Goal: Task Accomplishment & Management: Complete application form

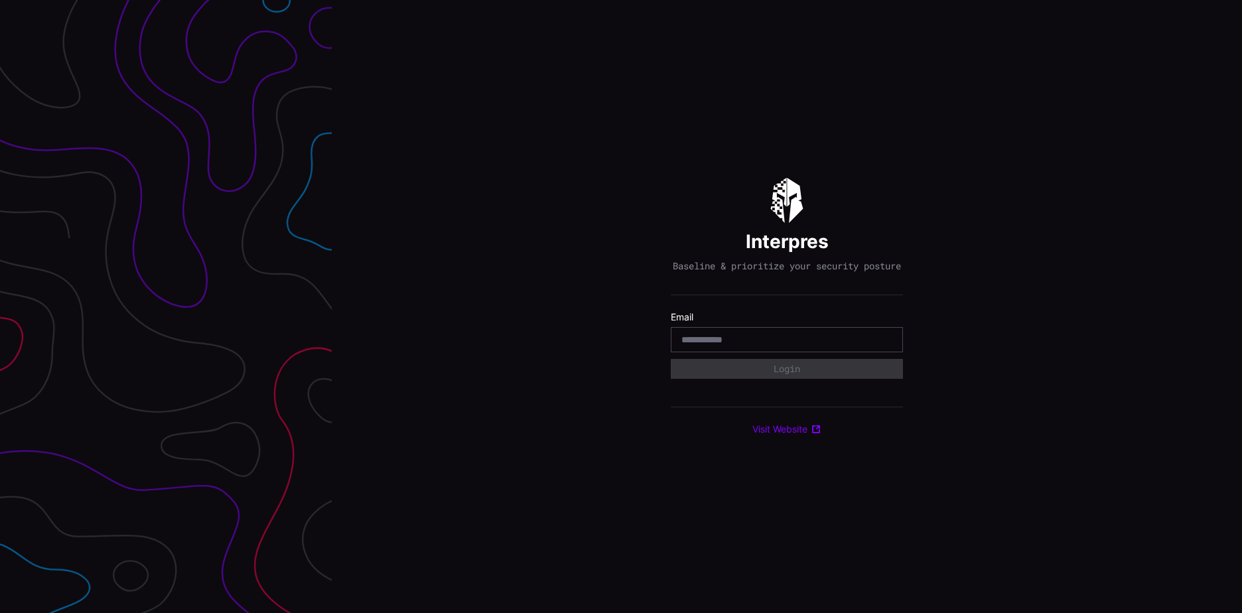
click at [707, 343] on input "email" at bounding box center [787, 340] width 211 height 12
type input "*"
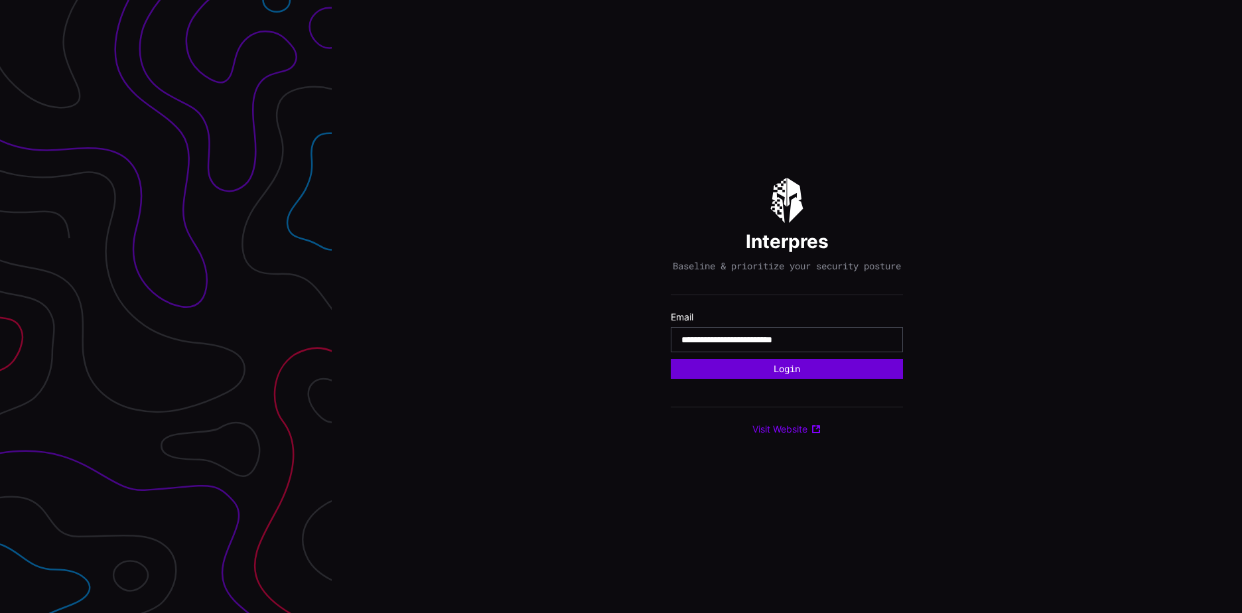
type input "**********"
click at [787, 377] on button "Login" at bounding box center [787, 369] width 209 height 18
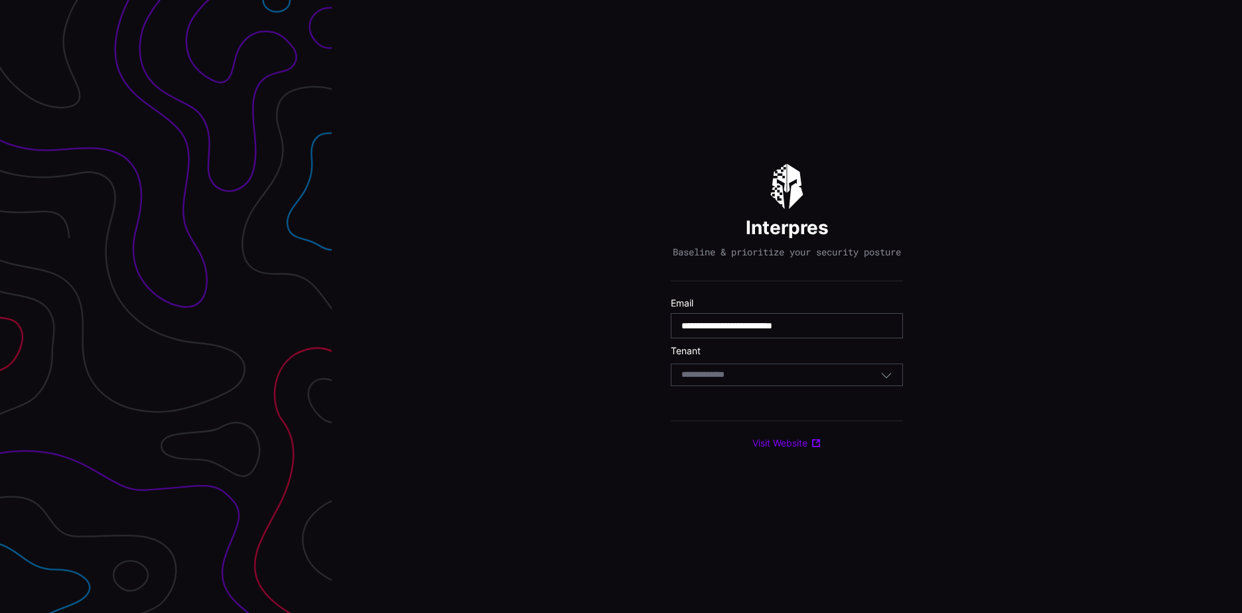
click at [787, 377] on div "Select Tenant" at bounding box center [781, 375] width 199 height 12
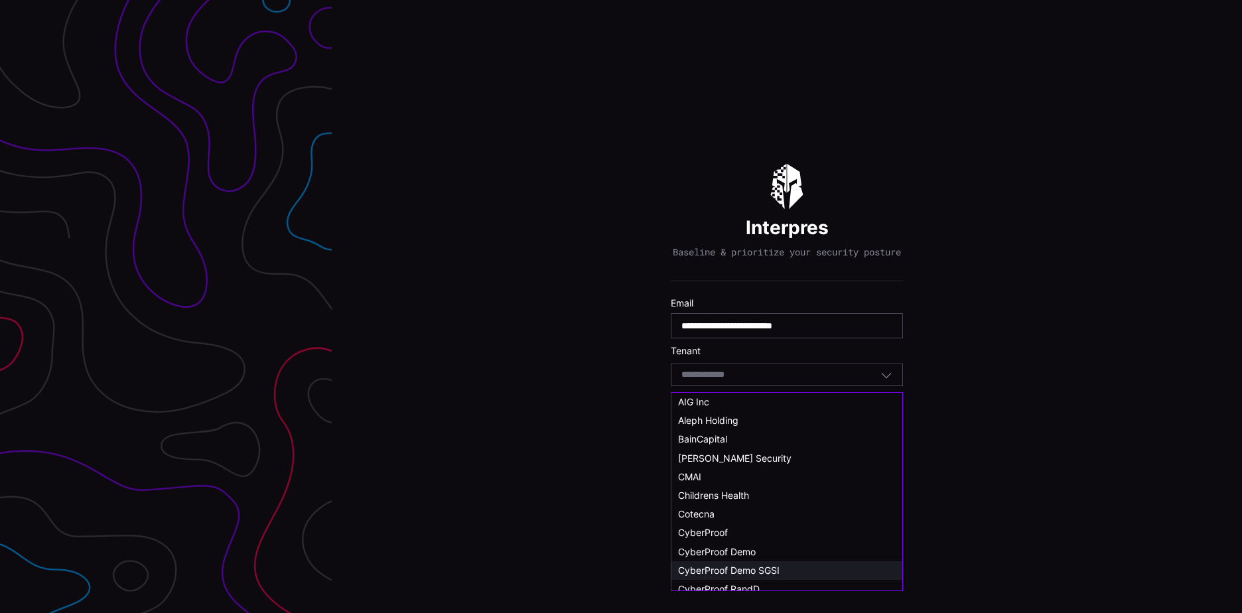
click at [777, 565] on span "CyberProof Demo SGSI" at bounding box center [729, 570] width 102 height 11
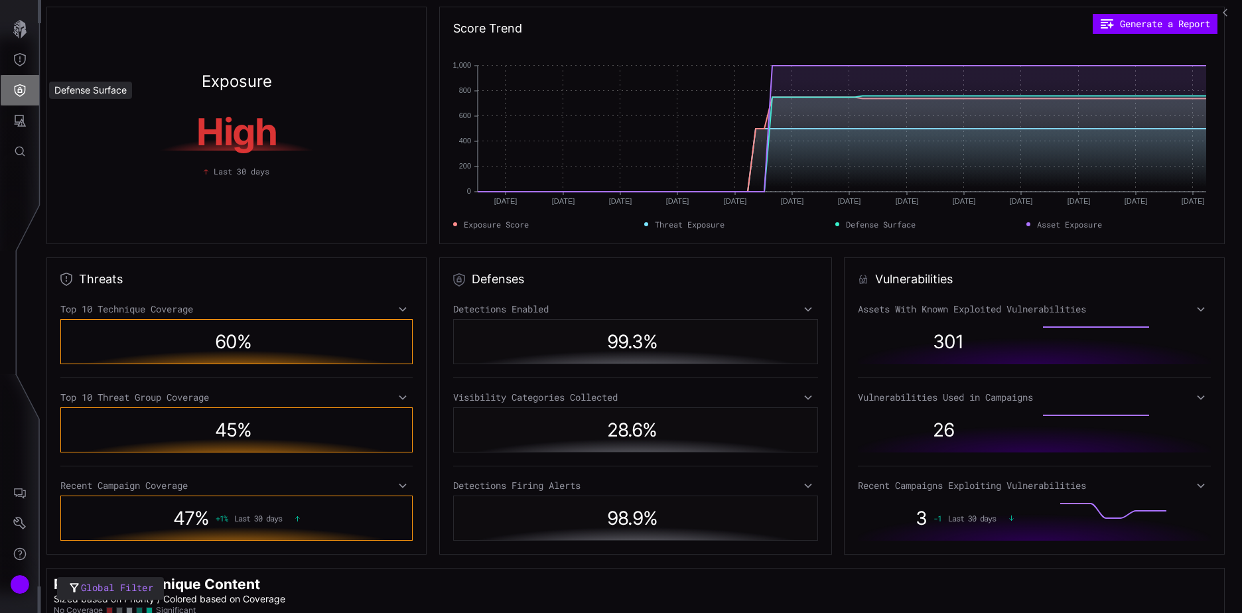
click at [13, 89] on button "Defense Surface" at bounding box center [20, 90] width 38 height 31
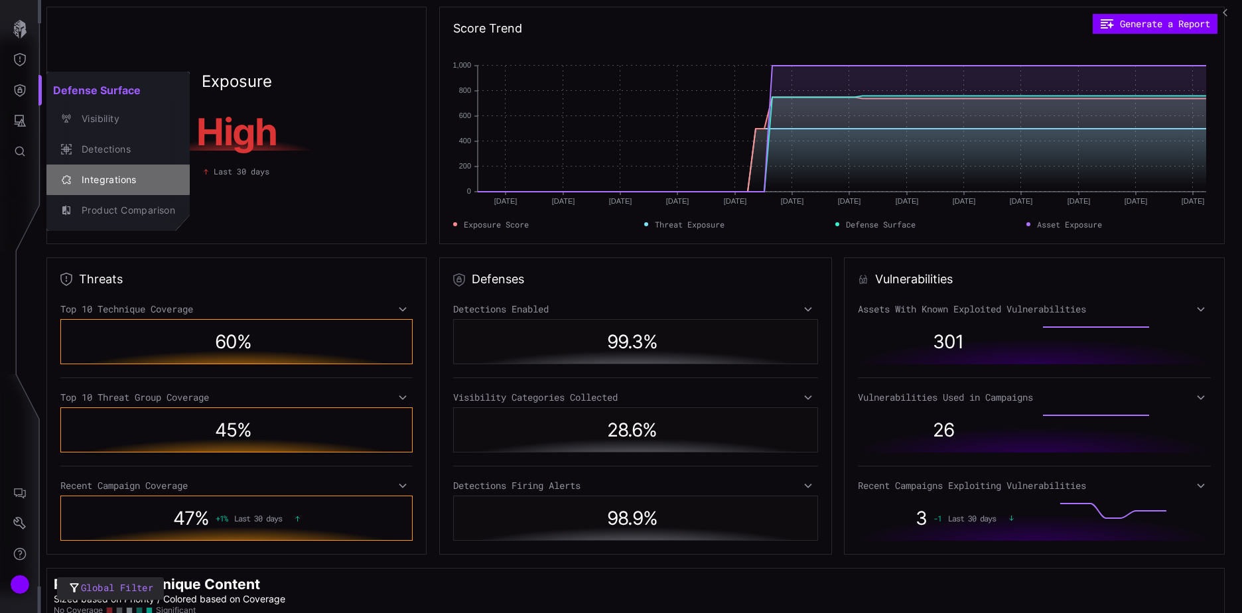
click at [115, 182] on div "Integrations" at bounding box center [125, 180] width 100 height 17
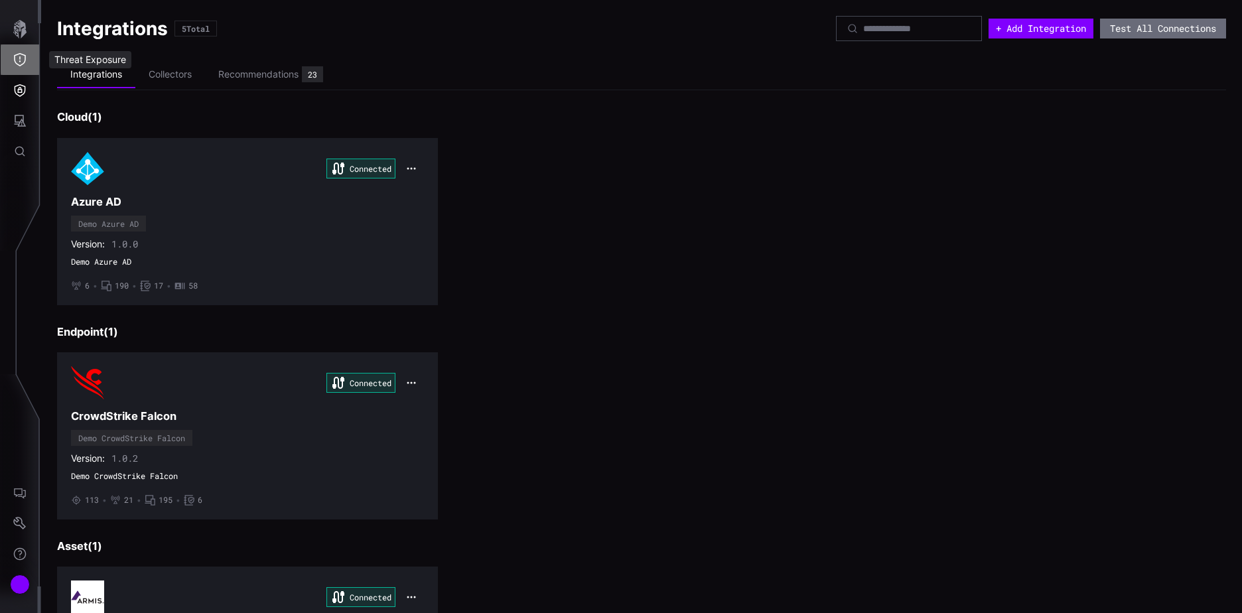
click at [20, 59] on icon "Threat Exposure" at bounding box center [19, 59] width 13 height 13
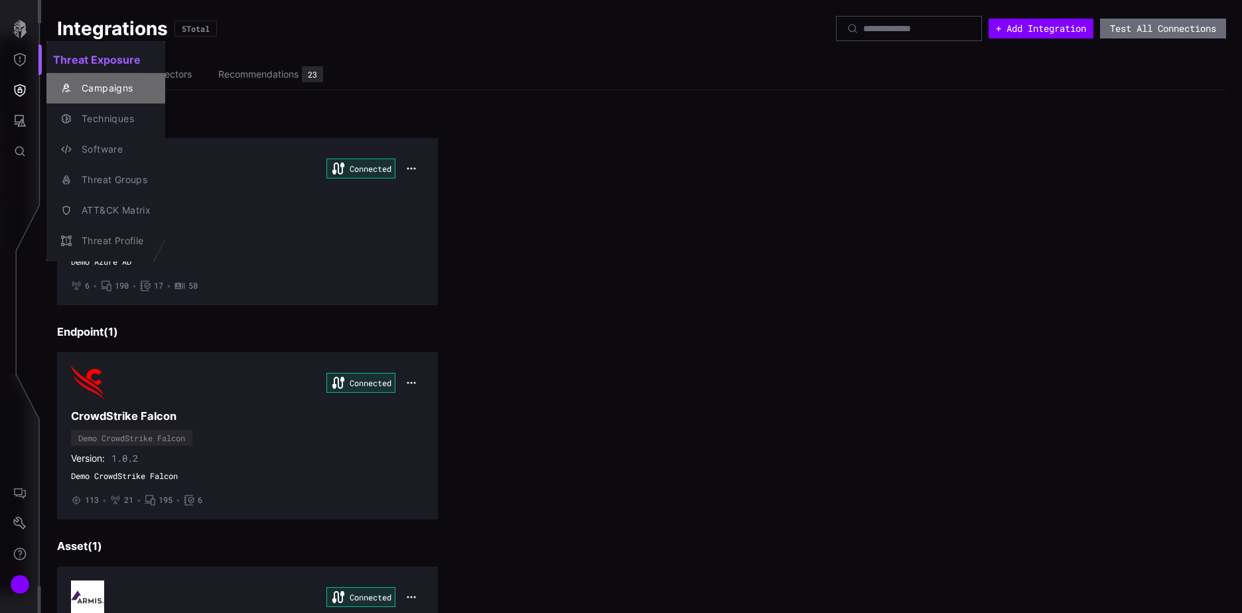
click at [132, 85] on div "Campaigns" at bounding box center [113, 88] width 76 height 17
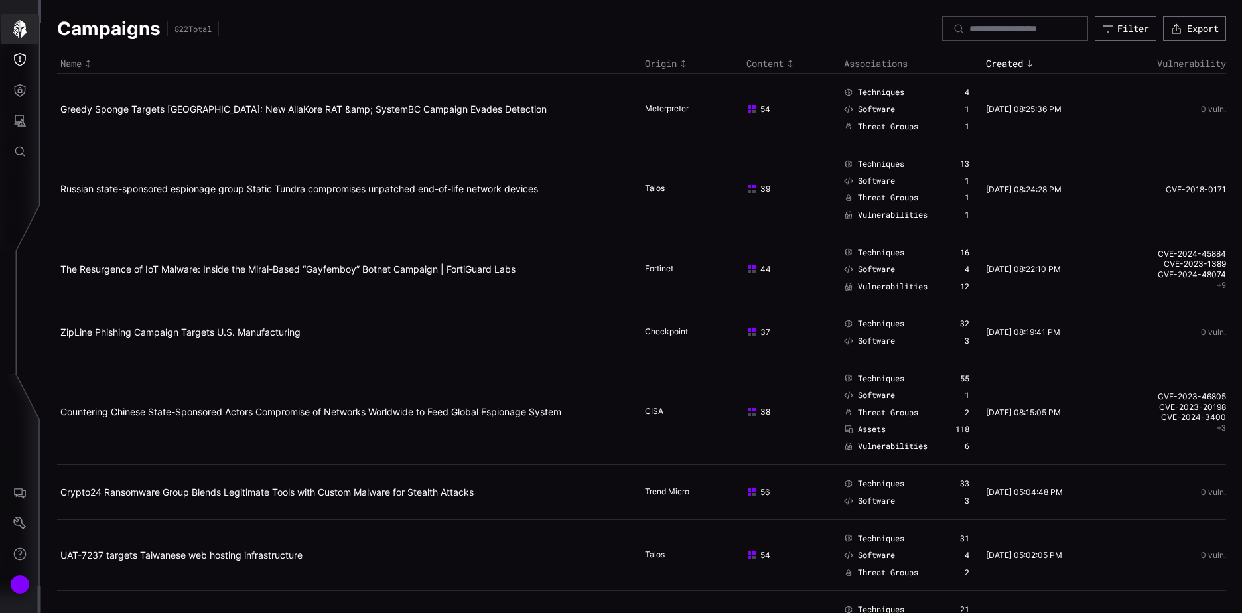
click at [26, 30] on icon "button" at bounding box center [20, 29] width 19 height 19
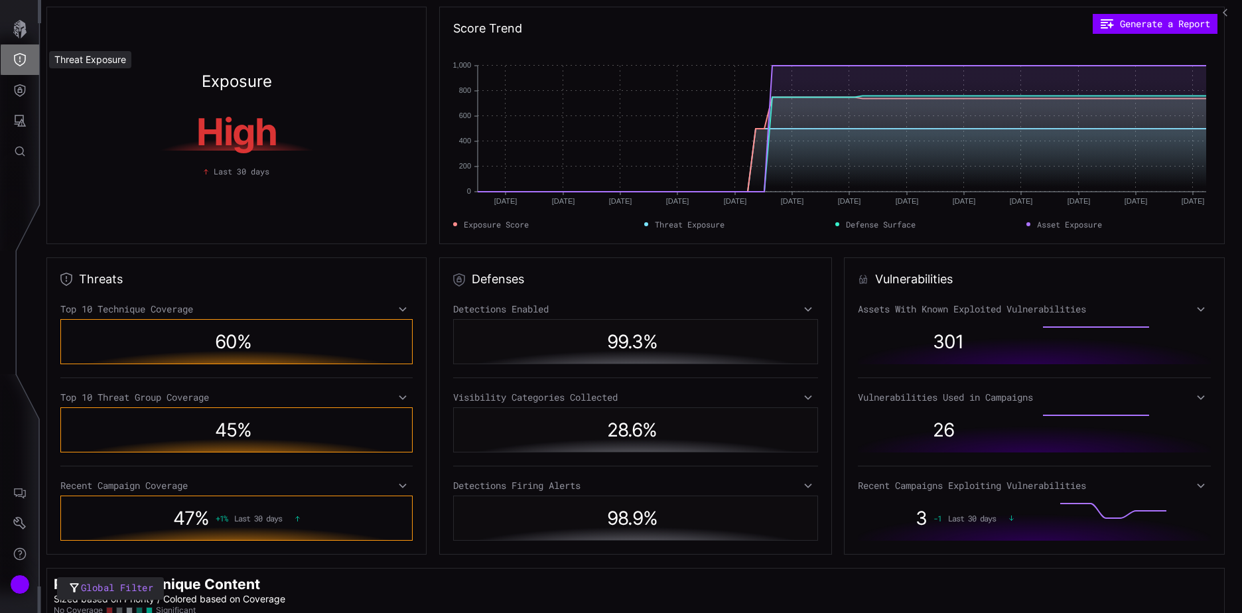
click at [21, 63] on icon "Threat Exposure" at bounding box center [19, 59] width 13 height 13
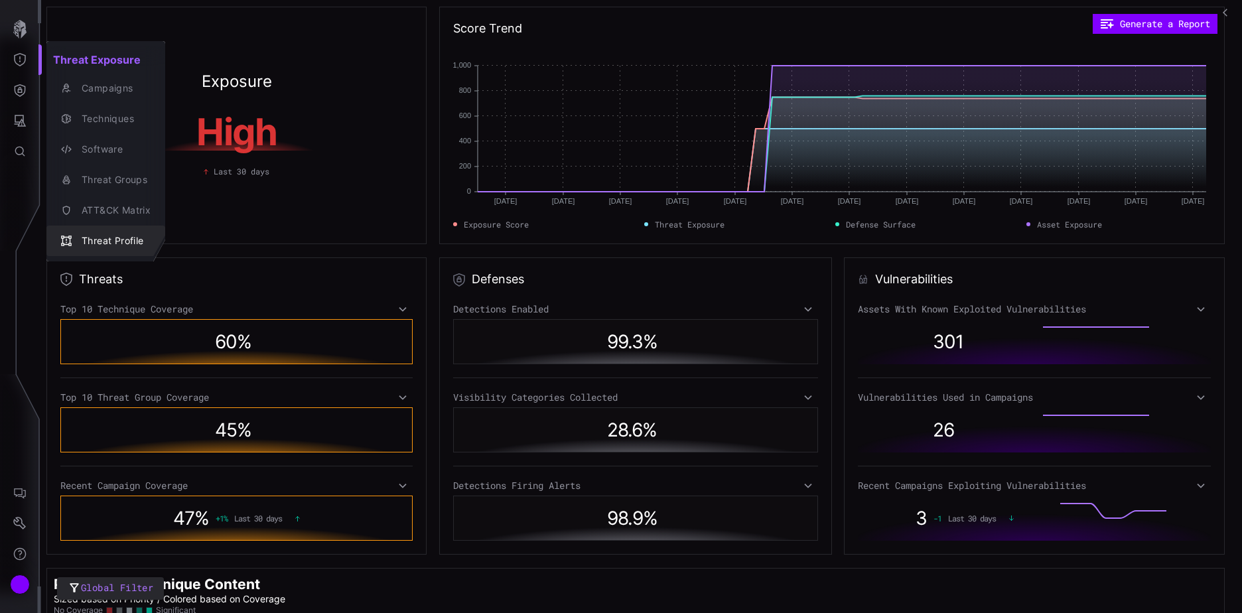
click at [133, 238] on div "Threat Profile" at bounding box center [113, 241] width 76 height 17
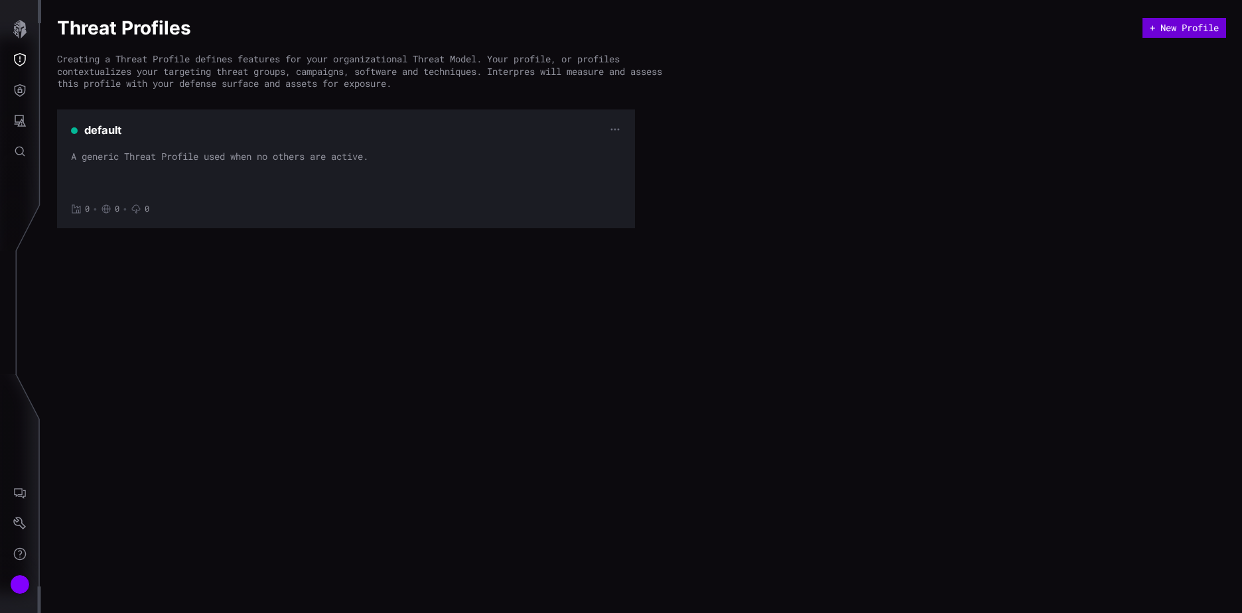
click at [1169, 28] on button "+ New Profile" at bounding box center [1185, 28] width 84 height 20
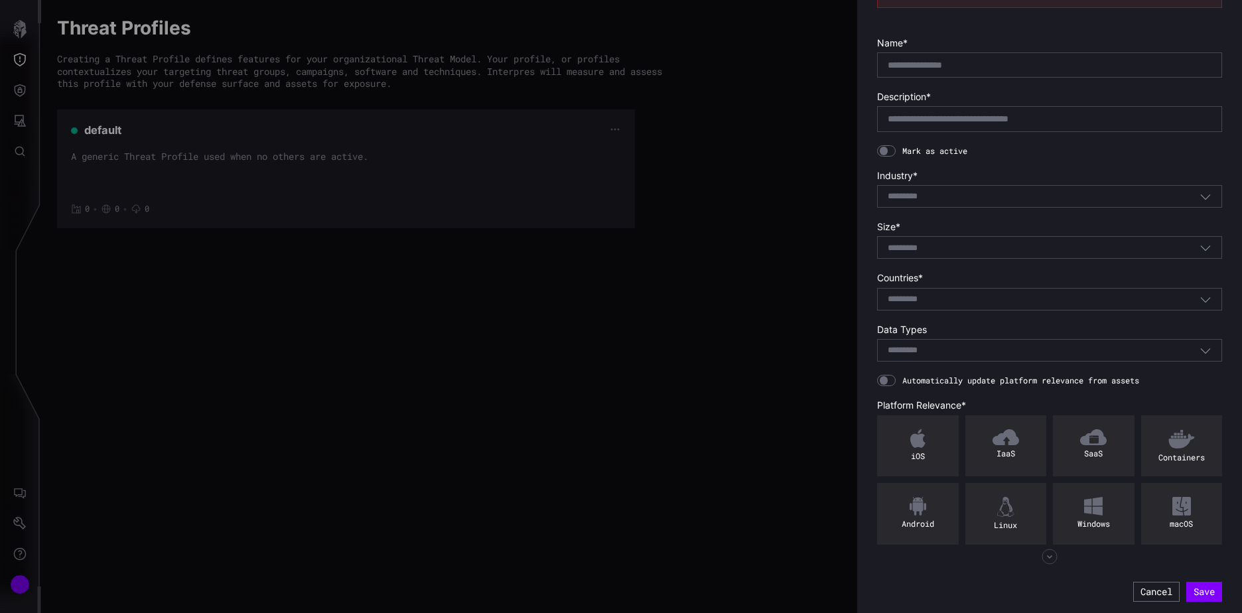
scroll to position [111, 0]
click at [1137, 590] on button "Cancel" at bounding box center [1156, 590] width 46 height 20
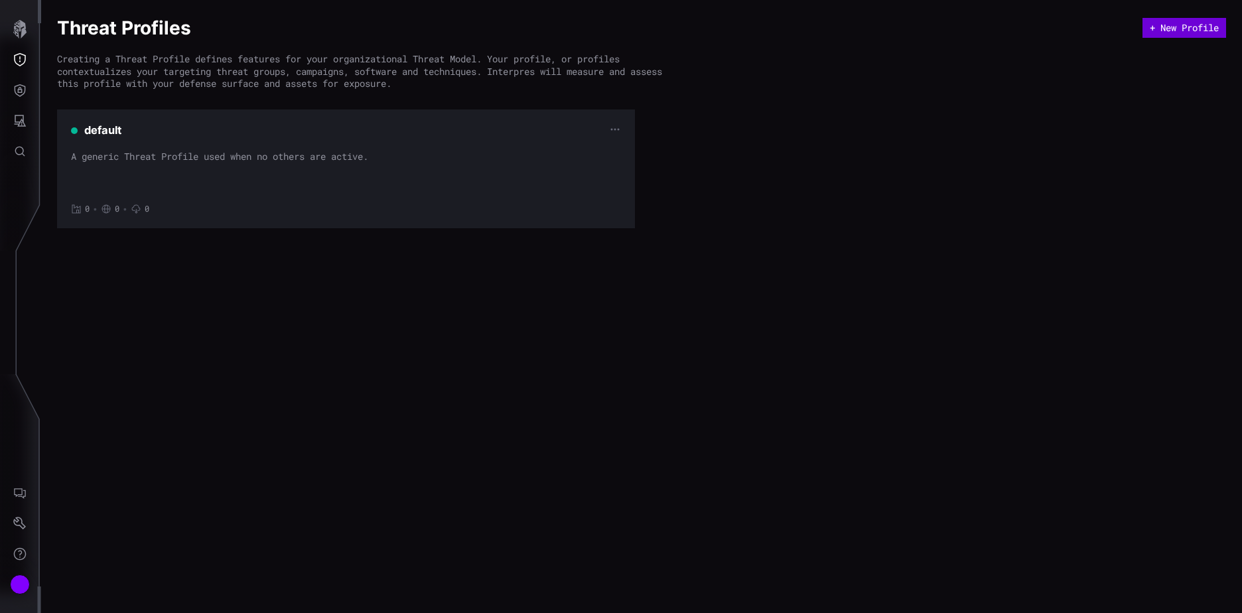
click at [1181, 26] on button "+ New Profile" at bounding box center [1185, 28] width 84 height 20
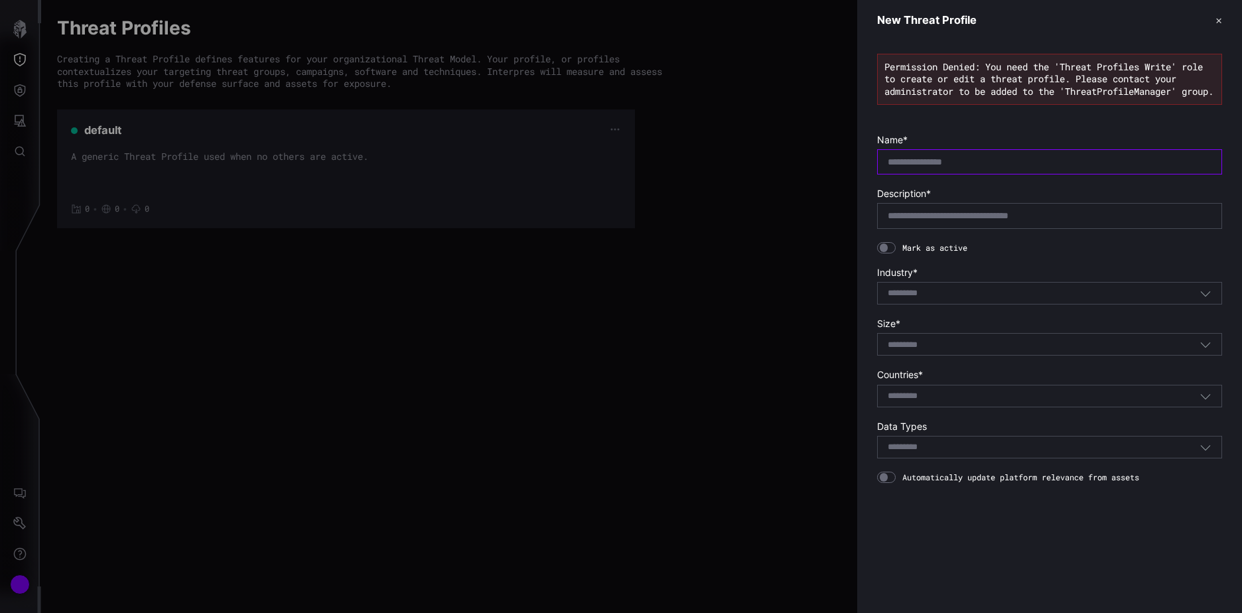
click at [943, 168] on input "text" at bounding box center [1050, 162] width 324 height 12
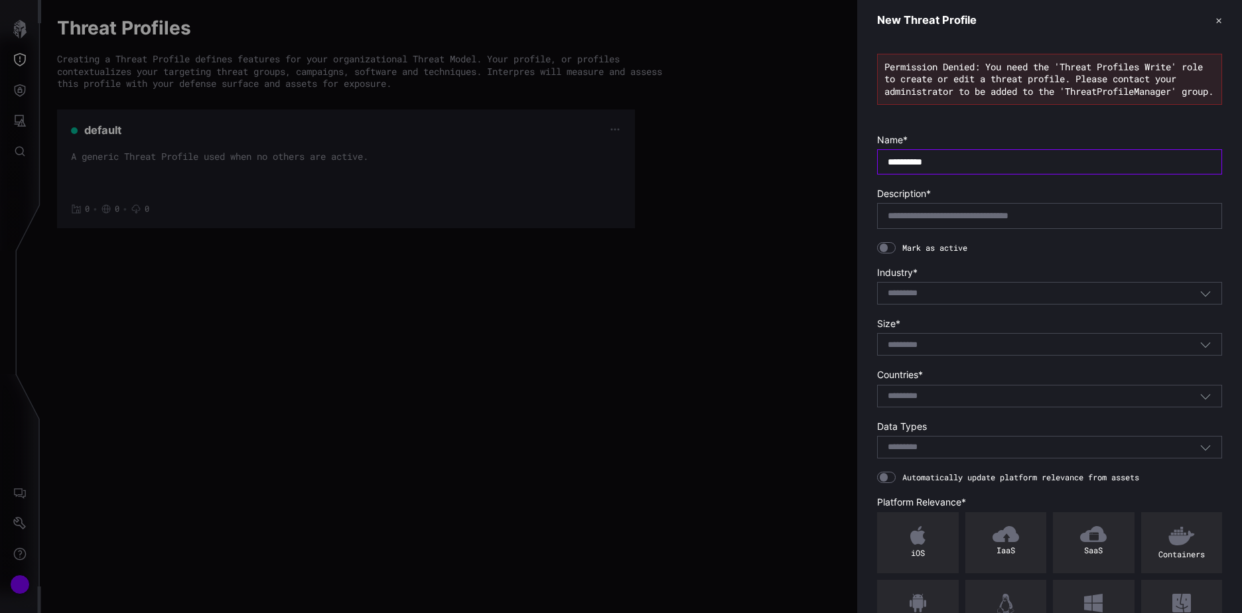
type input "**********"
click at [980, 222] on input "text" at bounding box center [1050, 216] width 324 height 12
click at [946, 299] on div "Select..." at bounding box center [1044, 293] width 312 height 12
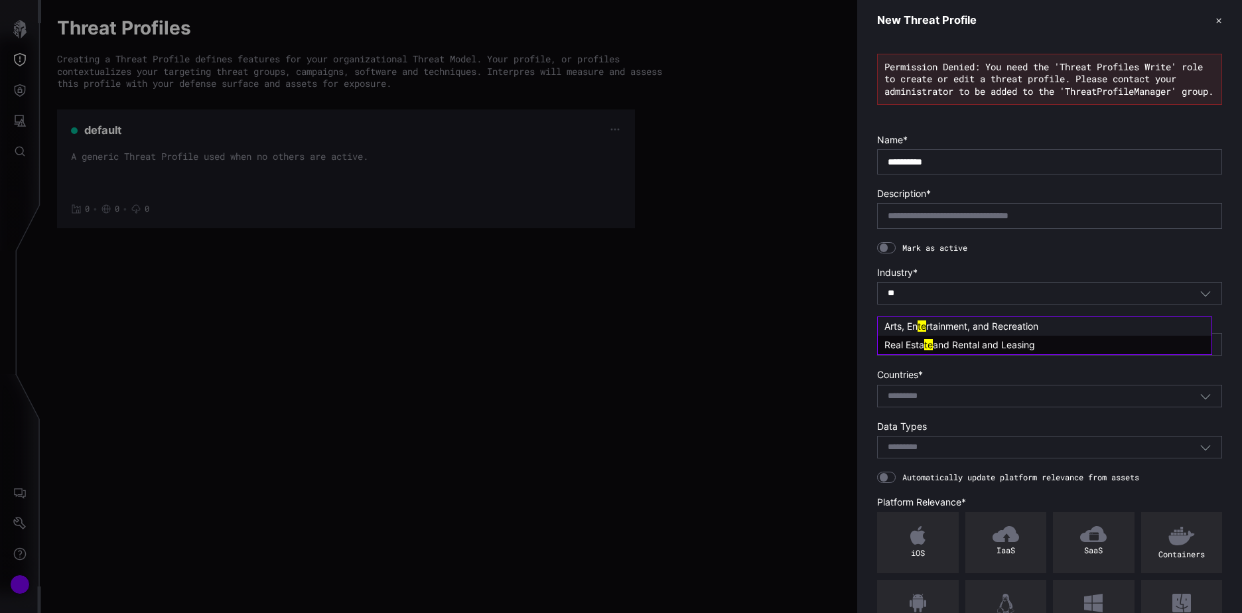
type input "*"
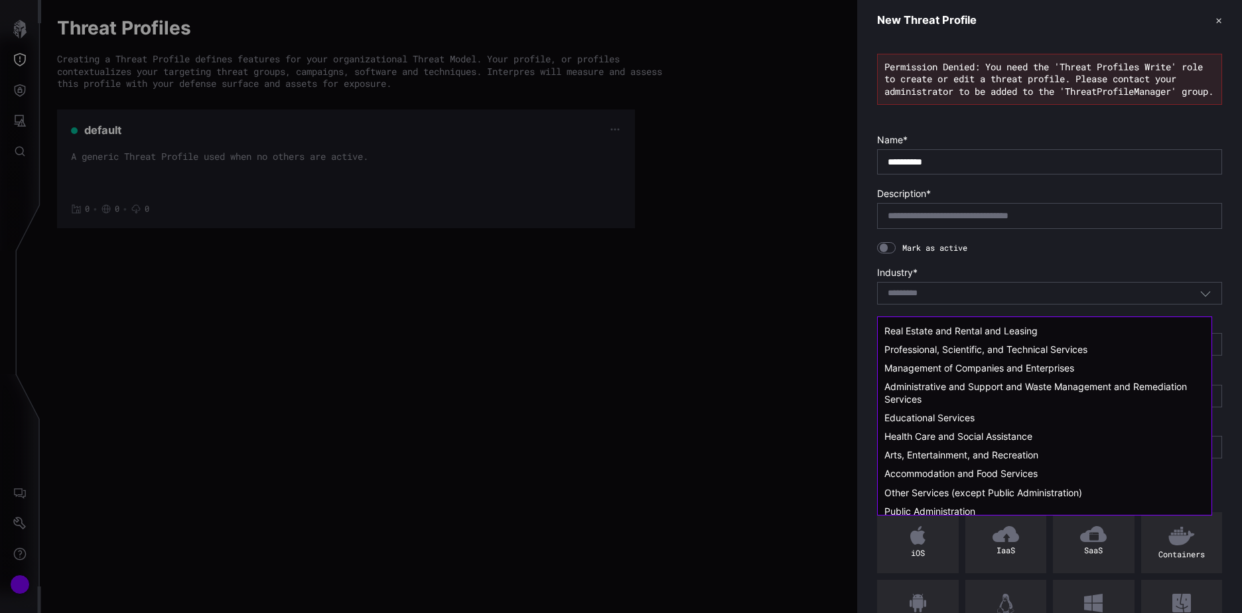
scroll to position [188, 0]
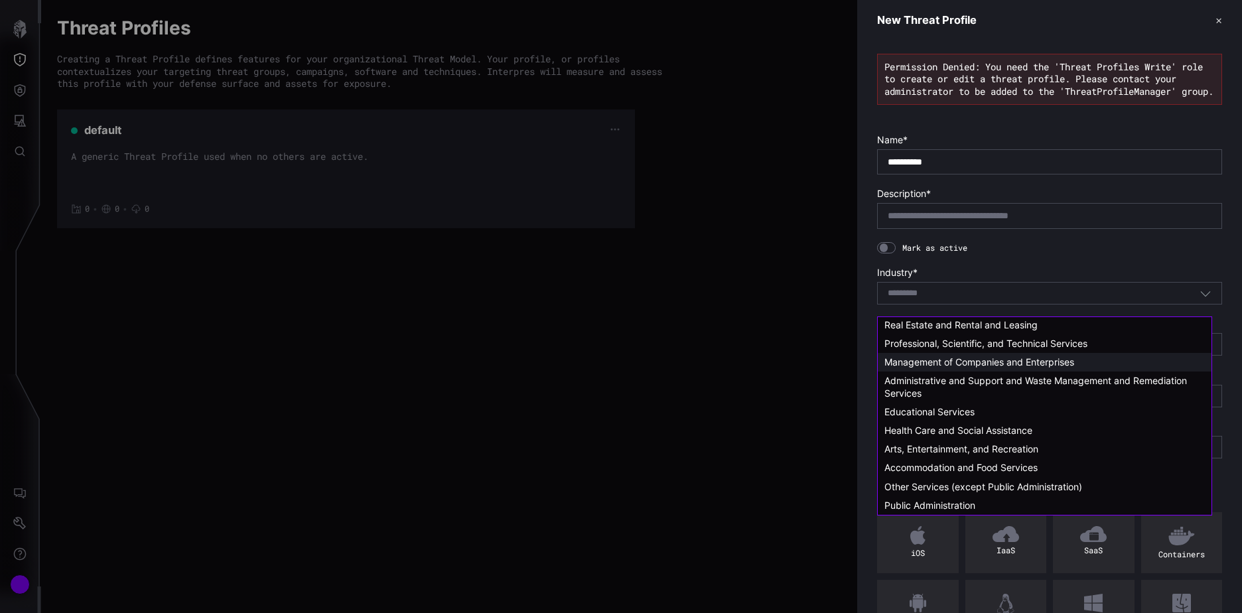
click at [982, 360] on span "Management of Companies and Enterprises" at bounding box center [980, 361] width 190 height 11
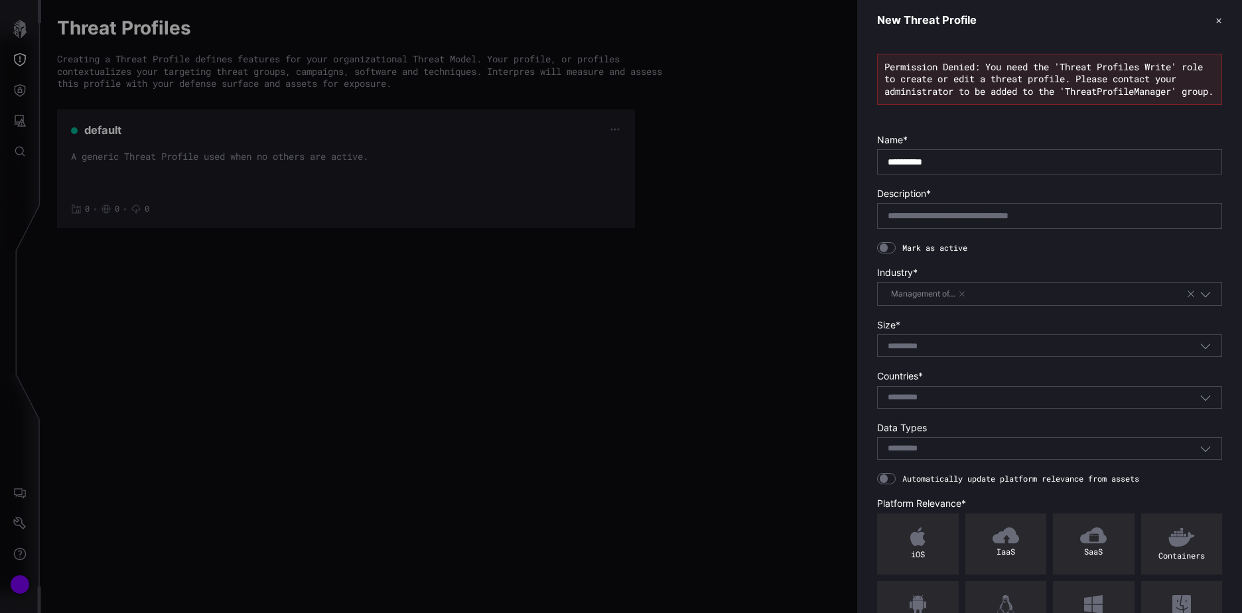
click at [951, 352] on div "Select..." at bounding box center [1044, 346] width 312 height 12
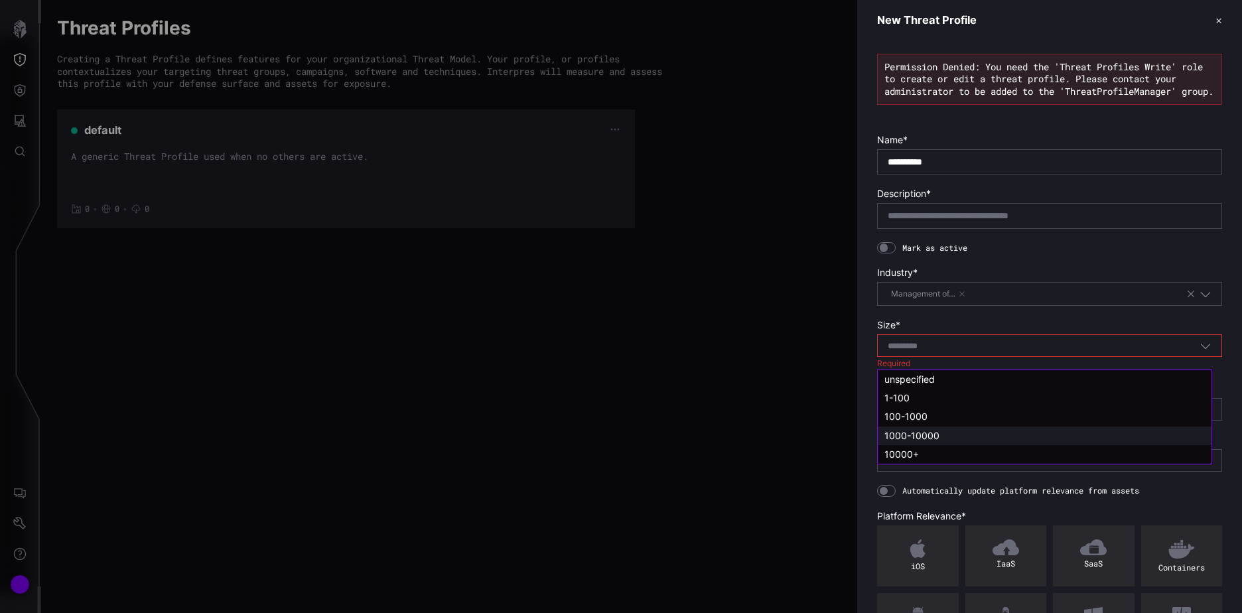
click at [923, 435] on span "1000-10000" at bounding box center [912, 435] width 55 height 11
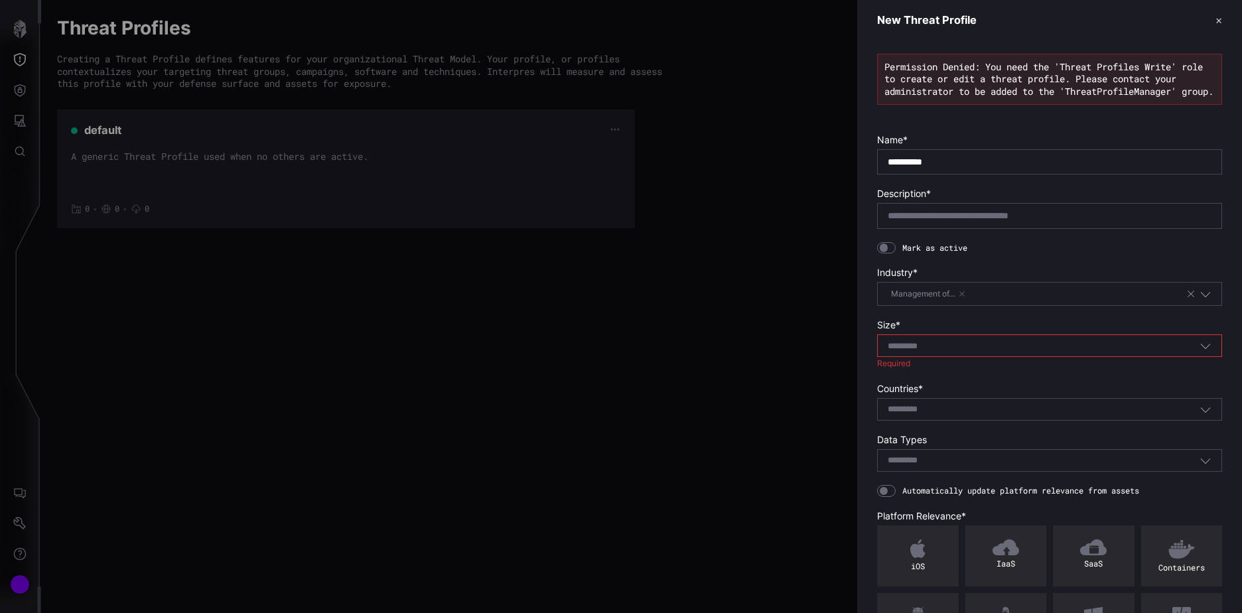
type input "**********"
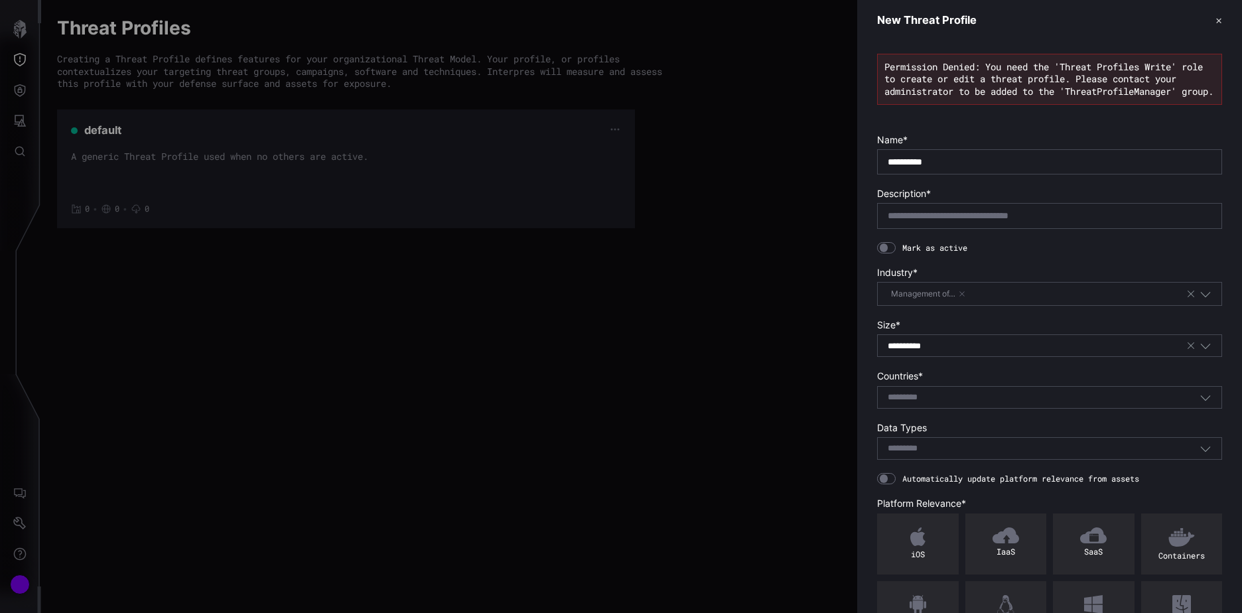
click at [928, 403] on input at bounding box center [912, 397] width 48 height 11
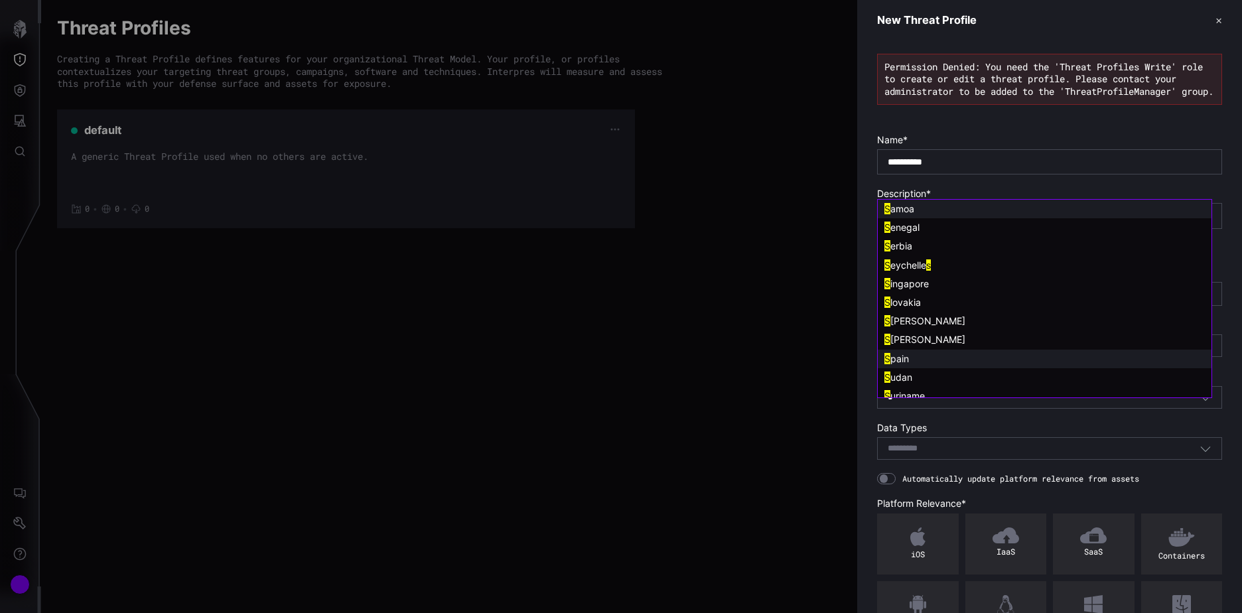
type input "*"
click at [917, 357] on div "S pain" at bounding box center [1045, 359] width 321 height 12
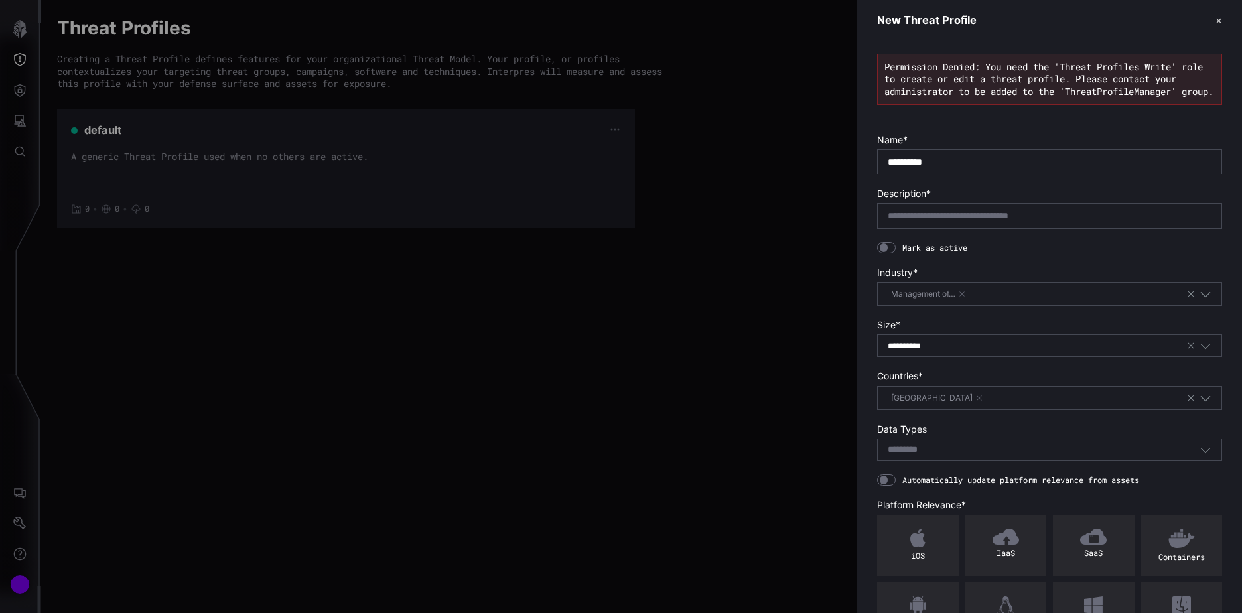
click at [932, 452] on div "Select..." at bounding box center [1049, 450] width 345 height 23
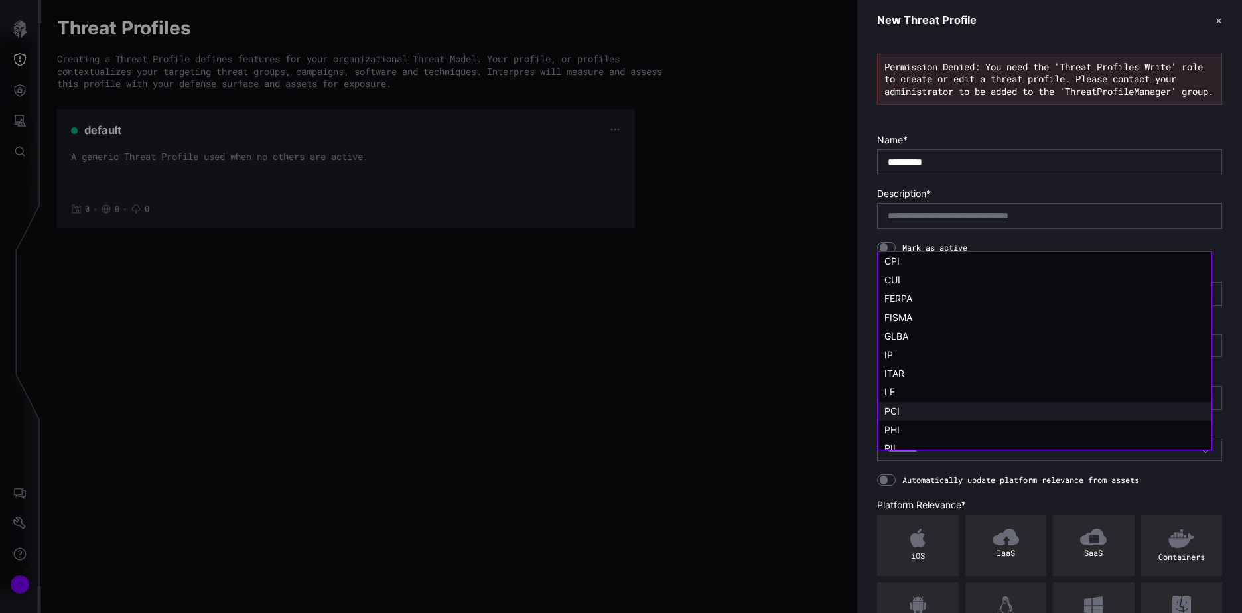
click at [907, 406] on div "PCI" at bounding box center [1045, 411] width 321 height 12
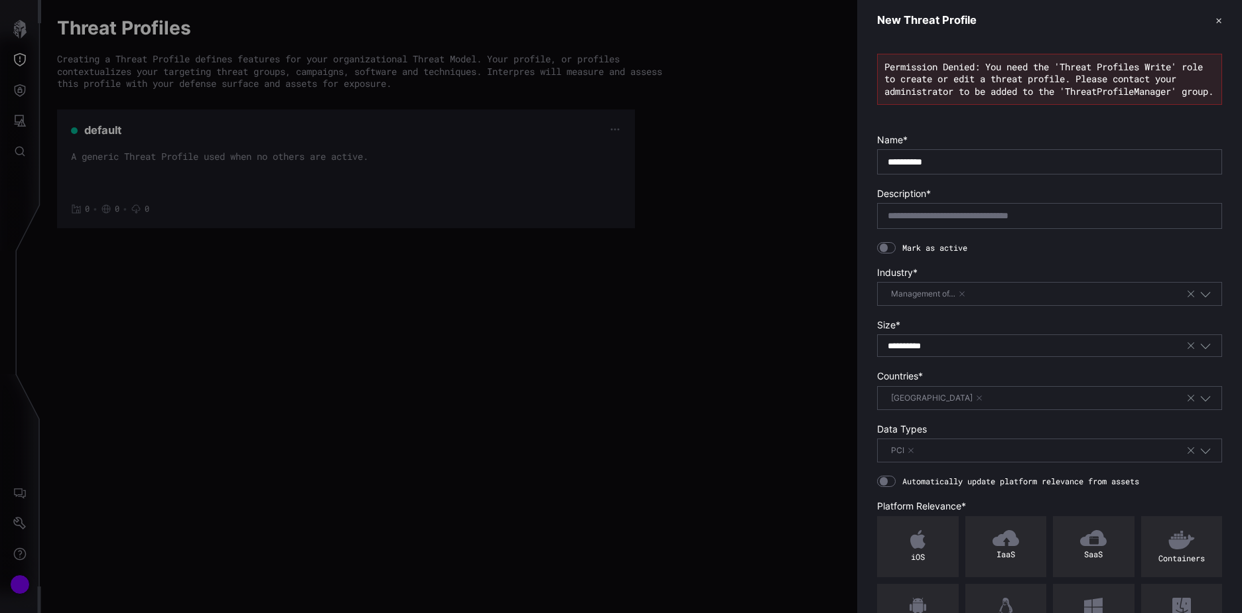
scroll to position [115, 0]
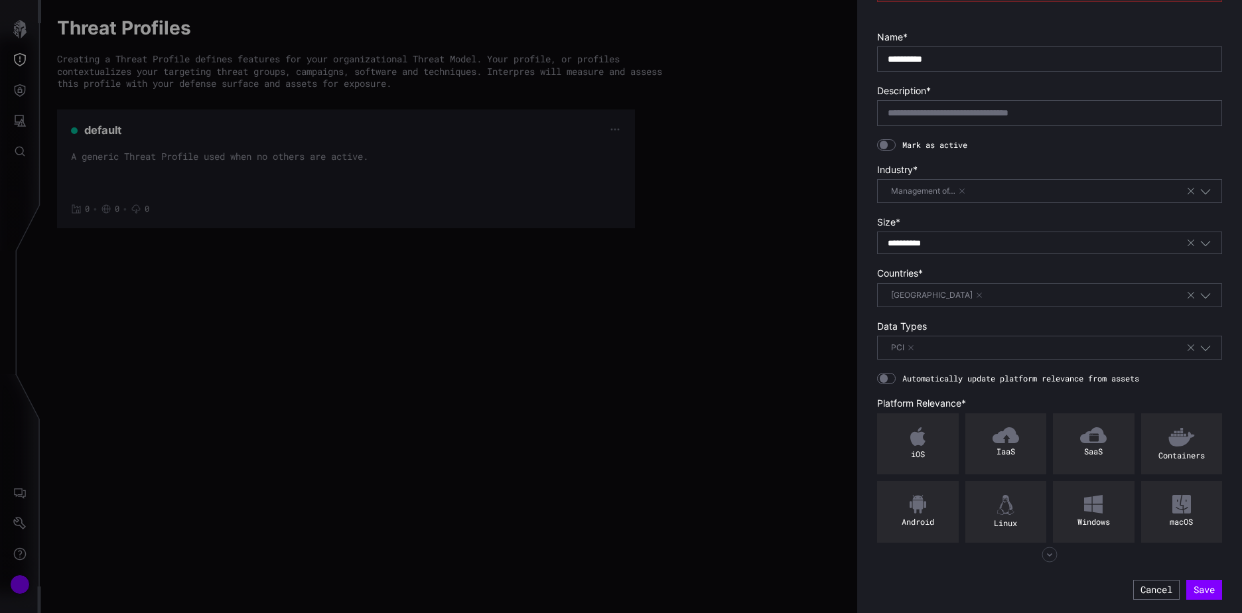
click at [890, 378] on div at bounding box center [886, 379] width 19 height 12
click at [916, 439] on img at bounding box center [917, 436] width 15 height 19
click at [1006, 514] on img at bounding box center [1005, 505] width 17 height 20
click at [1084, 504] on img at bounding box center [1093, 504] width 19 height 19
click at [1199, 591] on button "Save" at bounding box center [1205, 590] width 33 height 18
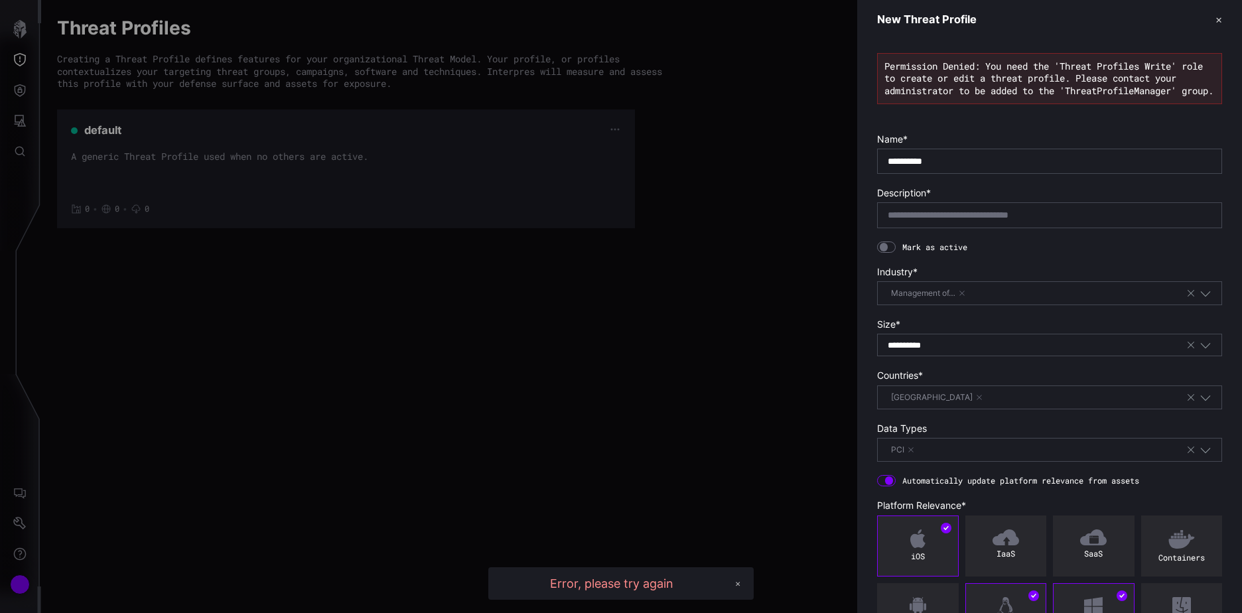
scroll to position [0, 0]
click at [961, 222] on input "text" at bounding box center [1050, 216] width 324 height 12
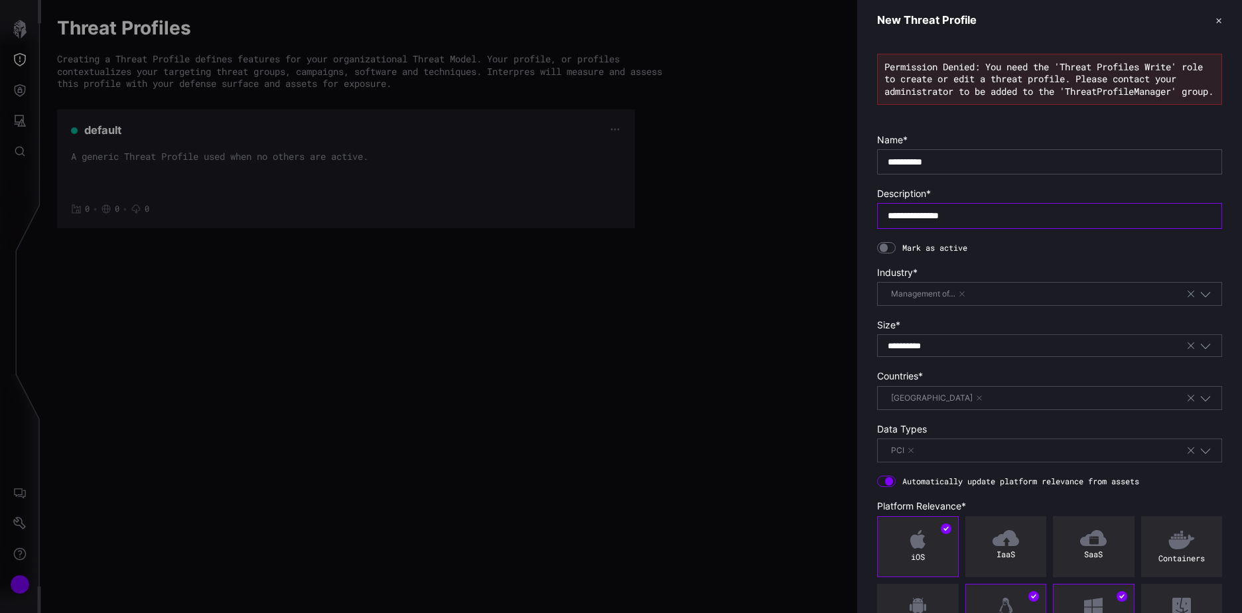
scroll to position [115, 0]
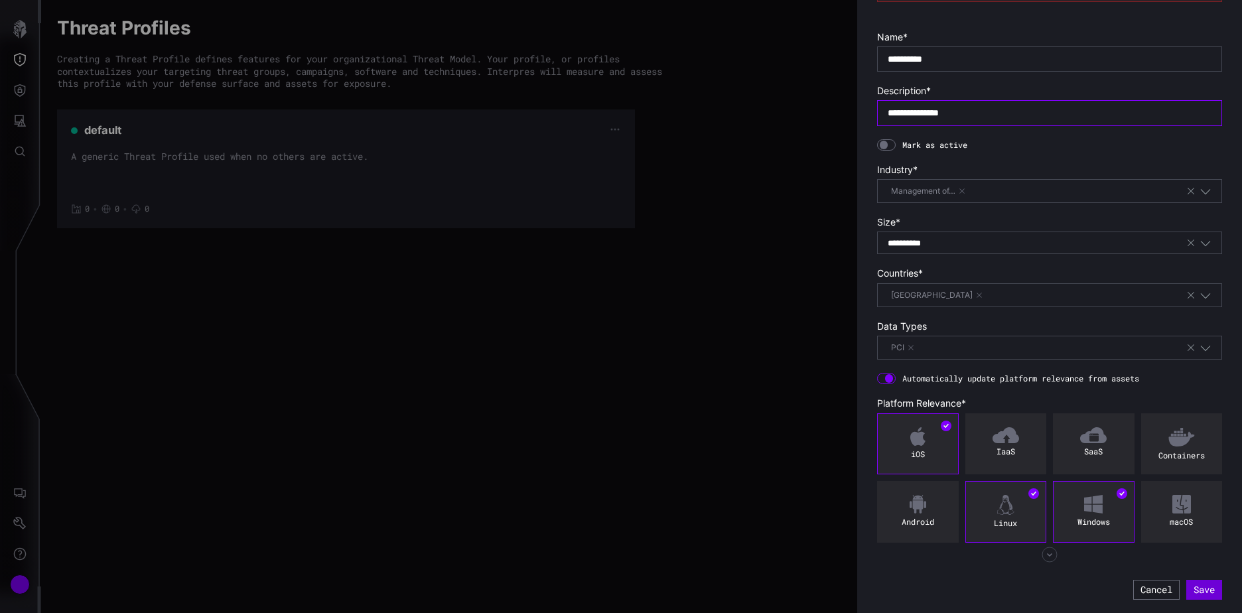
type input "**********"
click at [1193, 590] on button "Save" at bounding box center [1205, 590] width 36 height 20
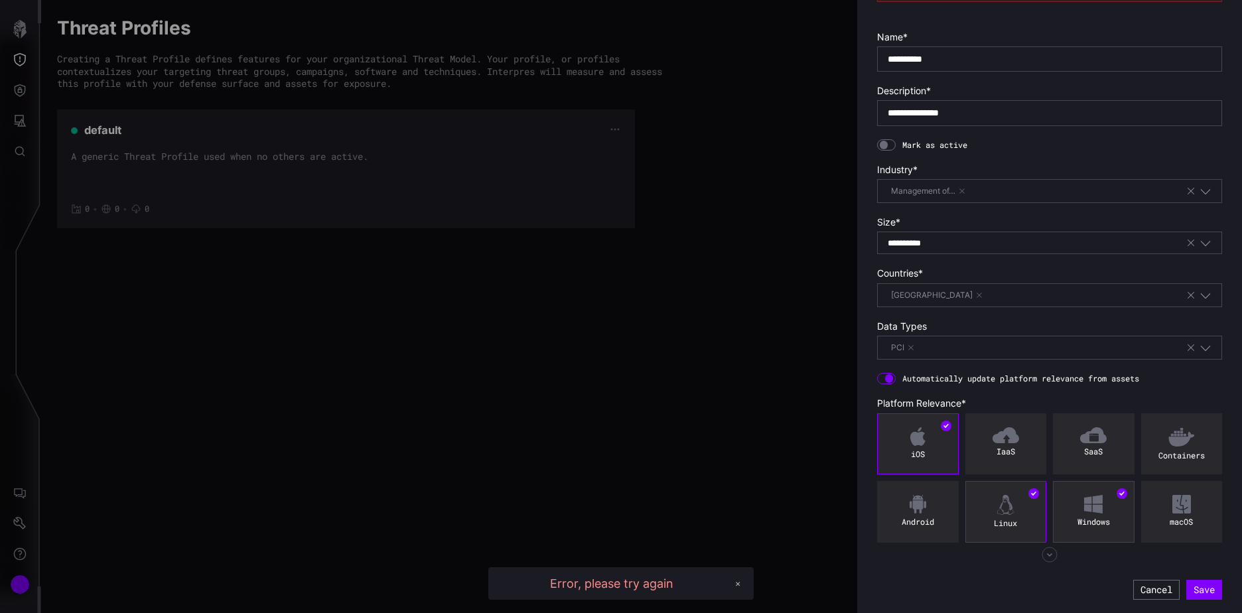
click at [890, 142] on div at bounding box center [886, 145] width 19 height 12
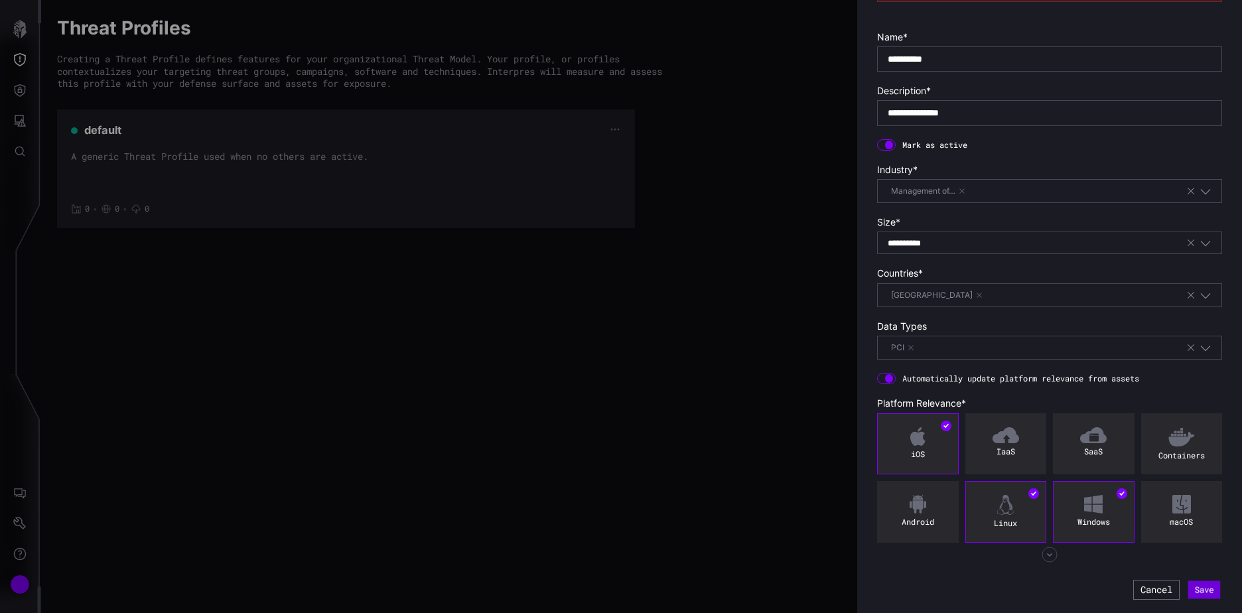
click at [1199, 585] on button "Save" at bounding box center [1205, 590] width 33 height 18
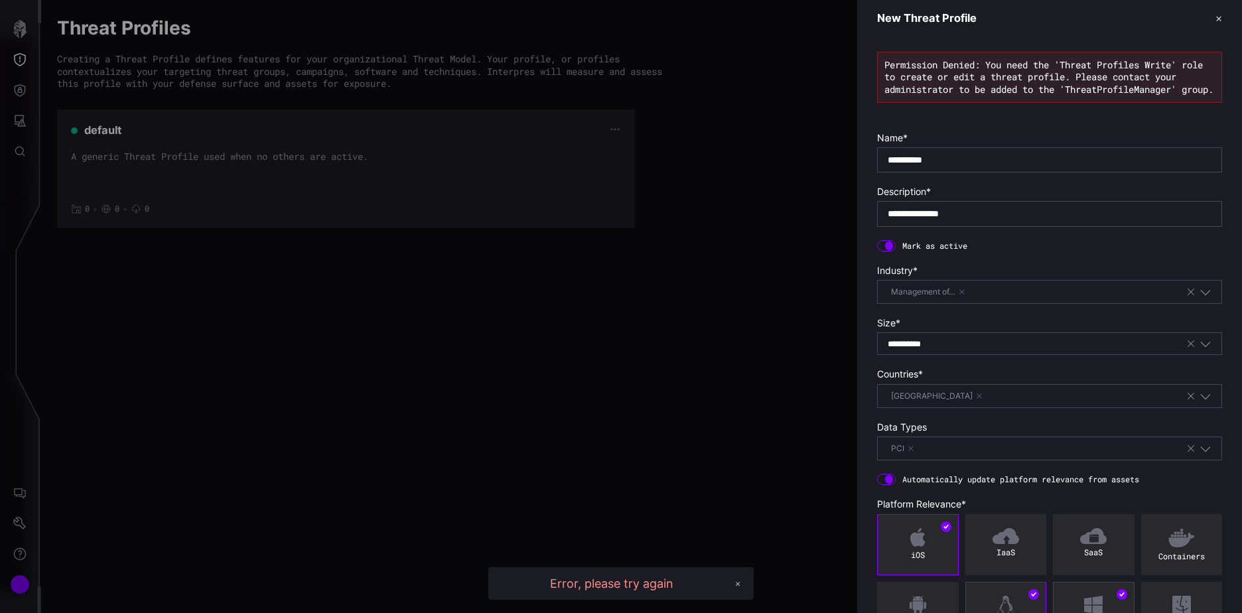
scroll to position [0, 0]
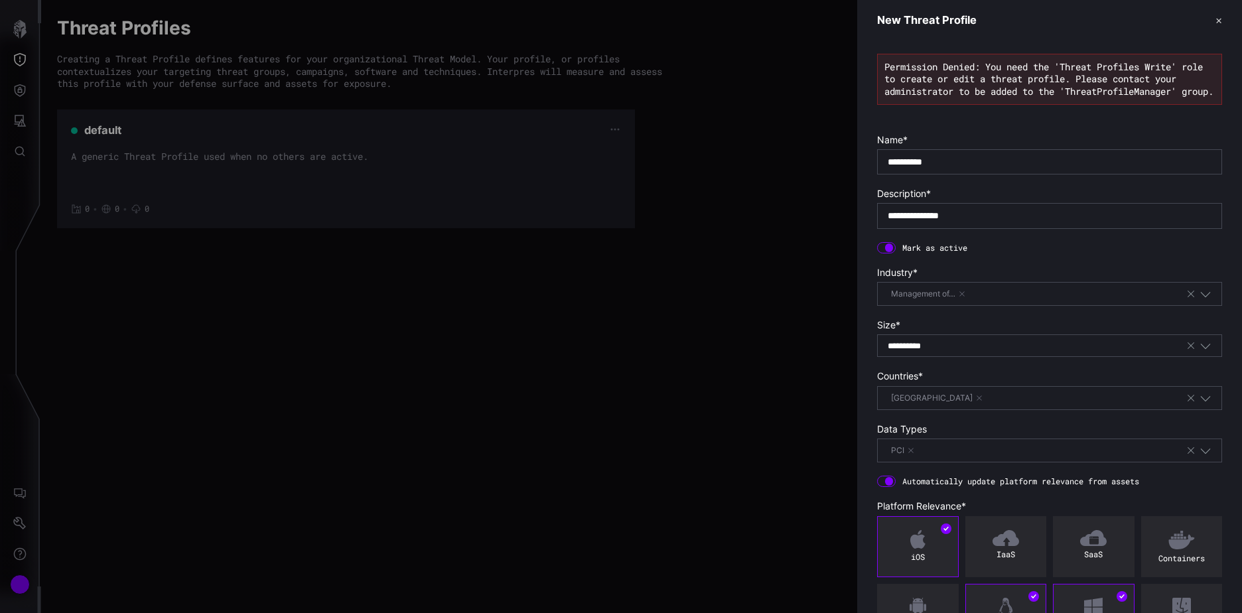
click at [1216, 18] on button "✕" at bounding box center [1219, 20] width 7 height 14
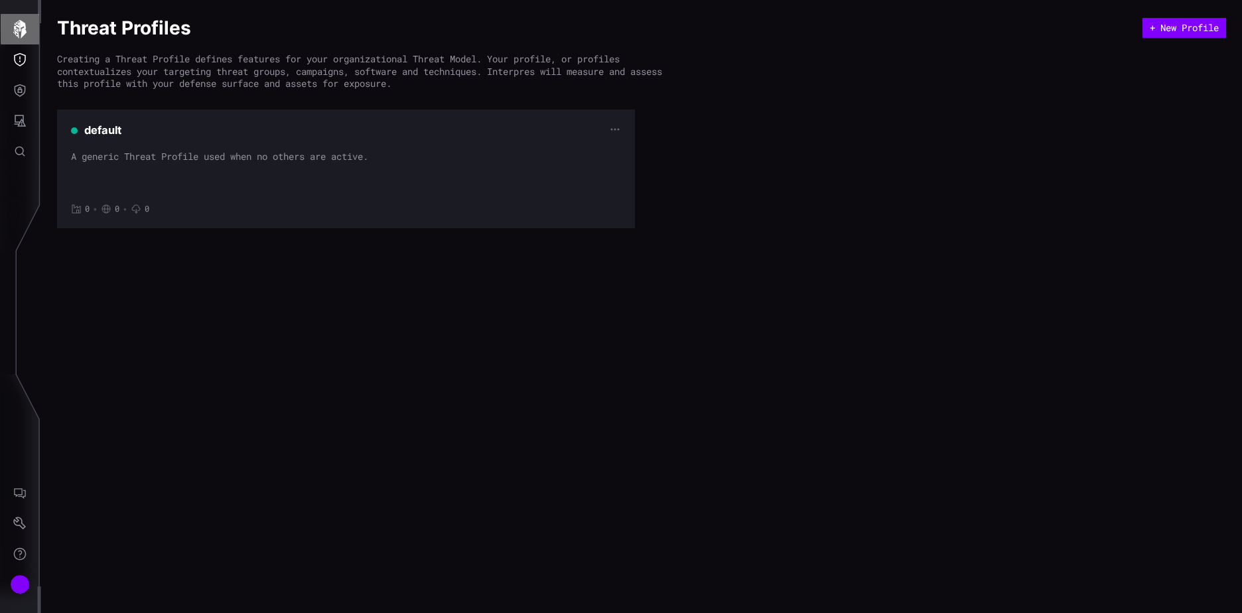
click at [23, 27] on icon "button" at bounding box center [20, 29] width 19 height 19
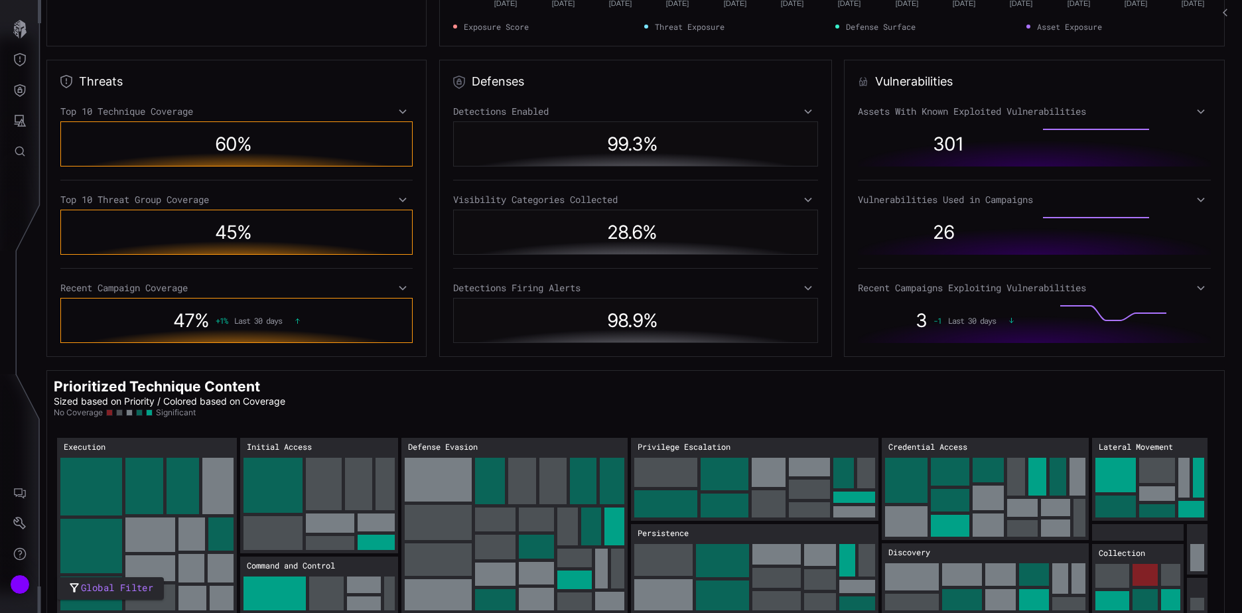
scroll to position [199, 0]
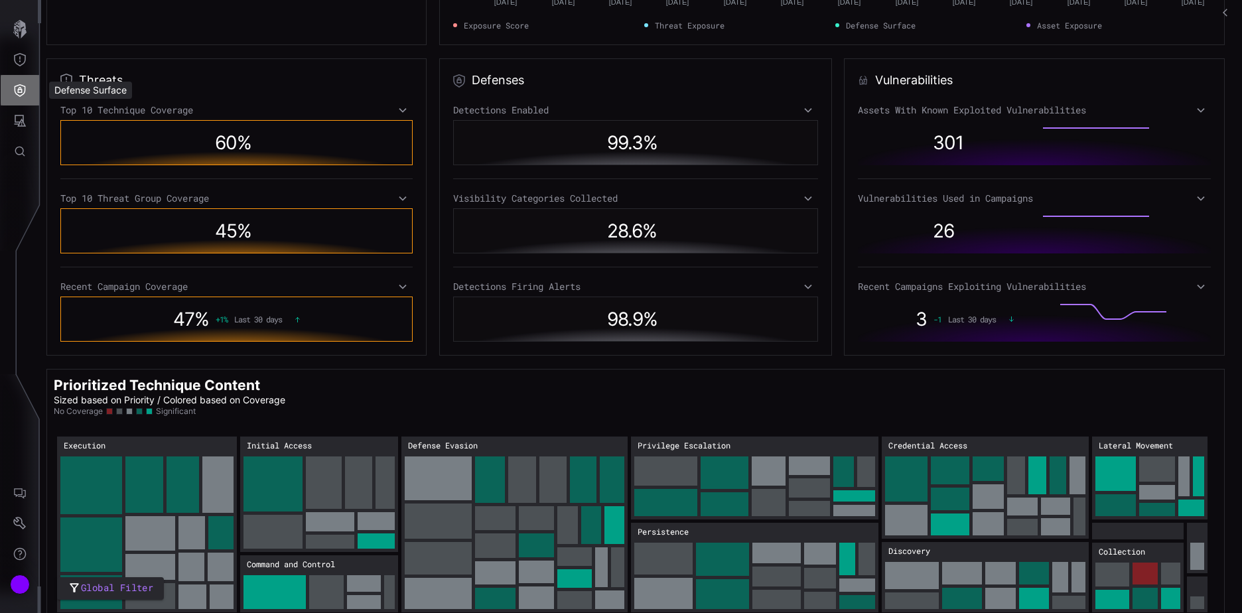
click at [21, 84] on icon "Defense Surface" at bounding box center [19, 90] width 13 height 13
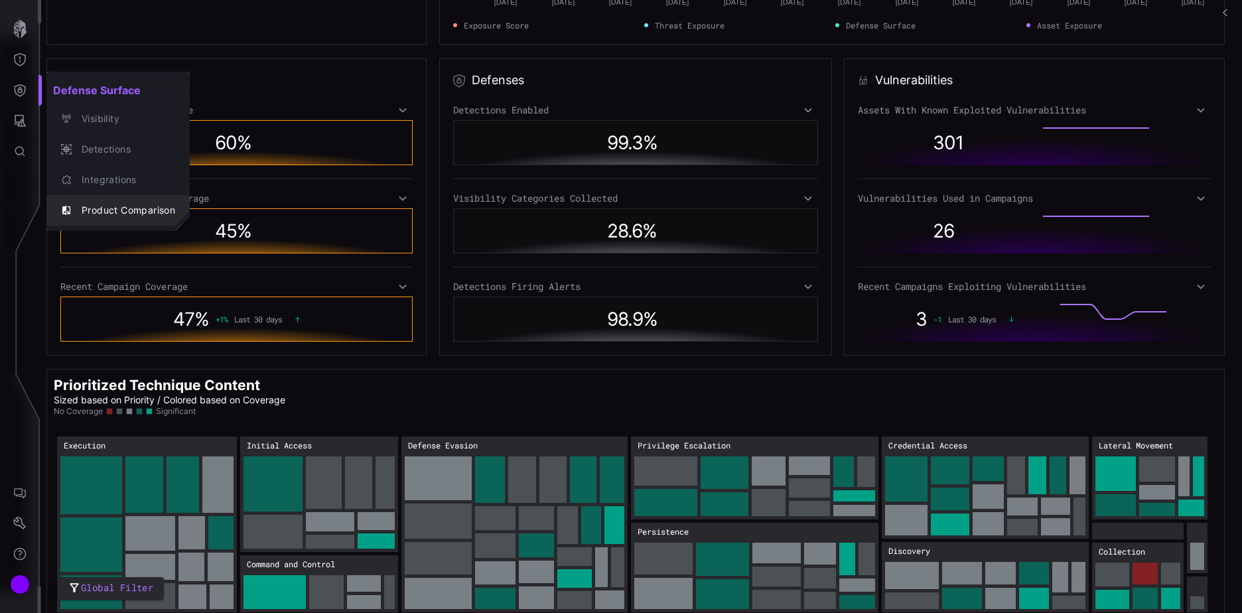
click at [125, 212] on div "Product Comparison" at bounding box center [125, 210] width 100 height 17
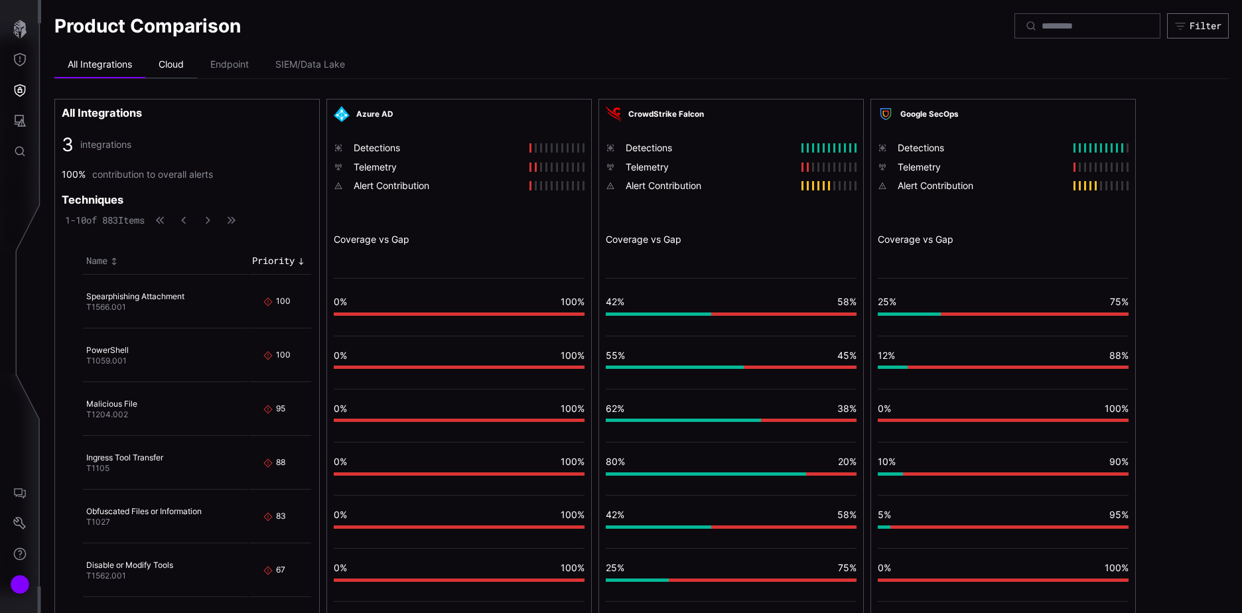
click at [177, 64] on li "Cloud" at bounding box center [171, 65] width 52 height 27
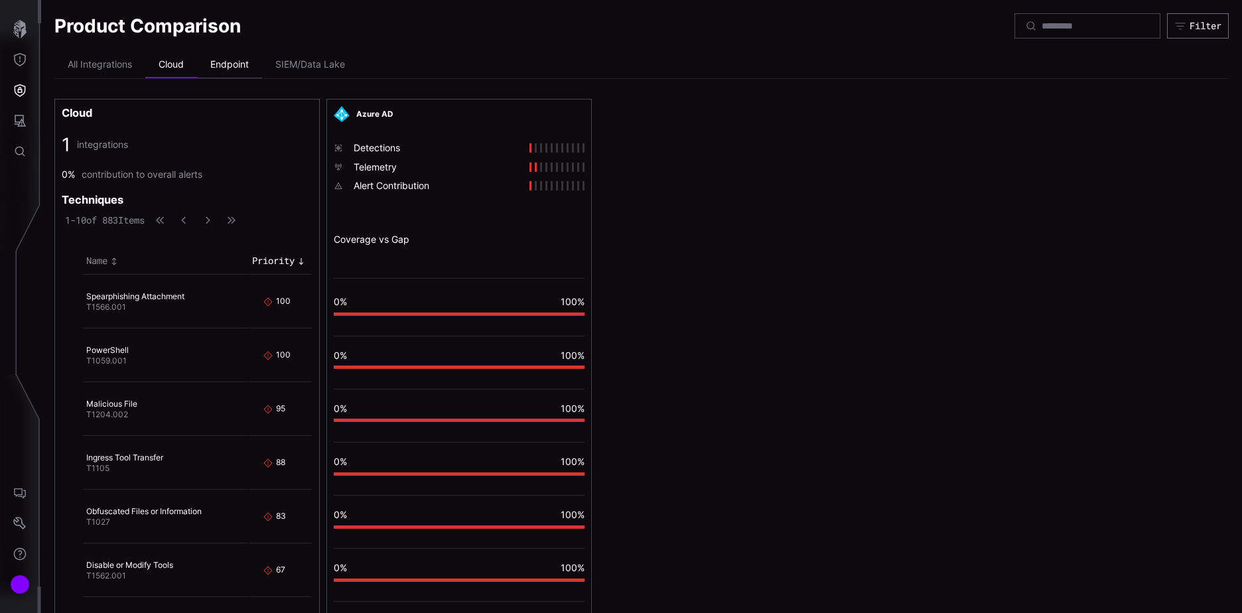
click at [227, 63] on li "Endpoint" at bounding box center [229, 65] width 65 height 27
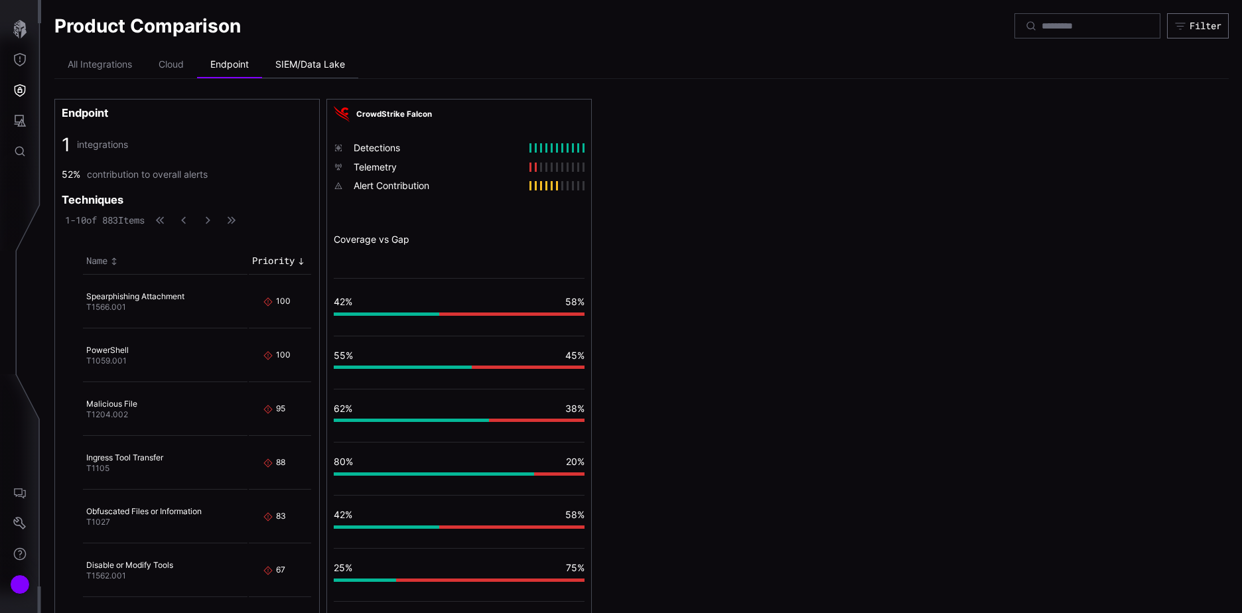
click at [310, 65] on li "SIEM/Data Lake" at bounding box center [310, 65] width 96 height 27
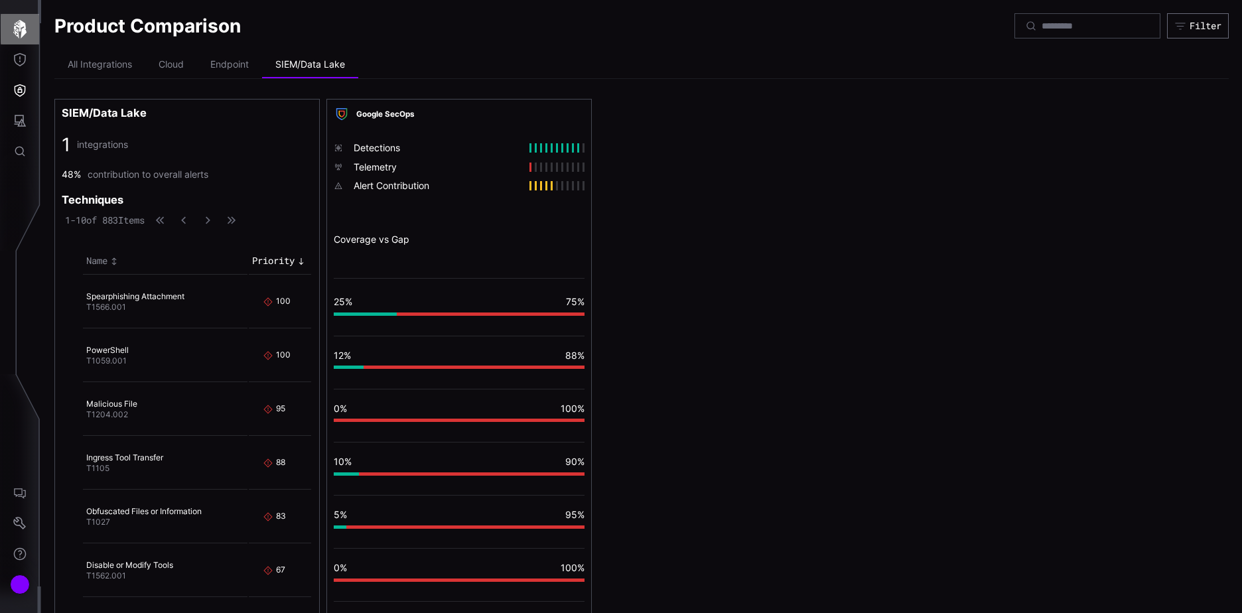
click at [20, 30] on icon "button" at bounding box center [20, 29] width 19 height 19
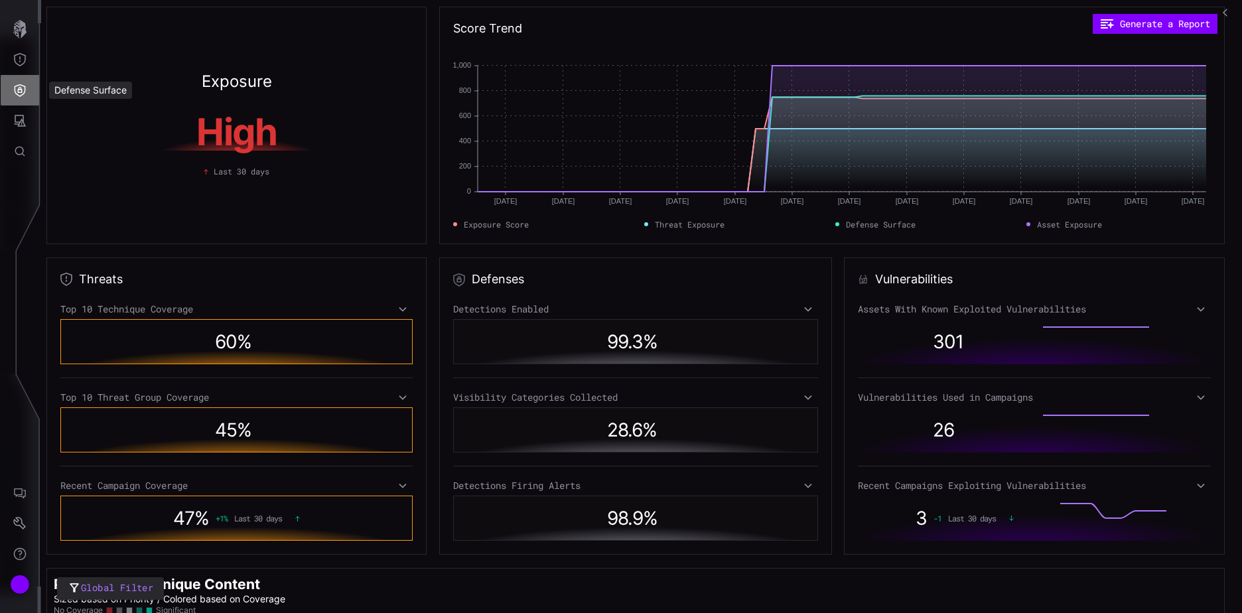
click at [19, 88] on icon "Defense Surface" at bounding box center [19, 90] width 13 height 13
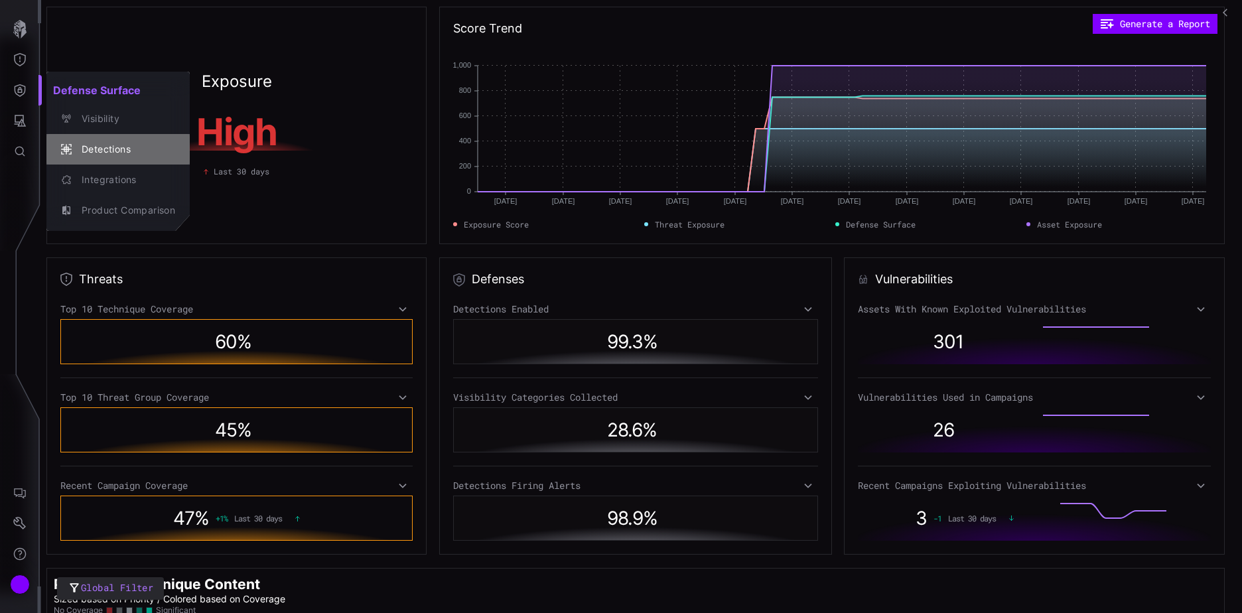
click at [105, 147] on div "Detections" at bounding box center [125, 149] width 100 height 17
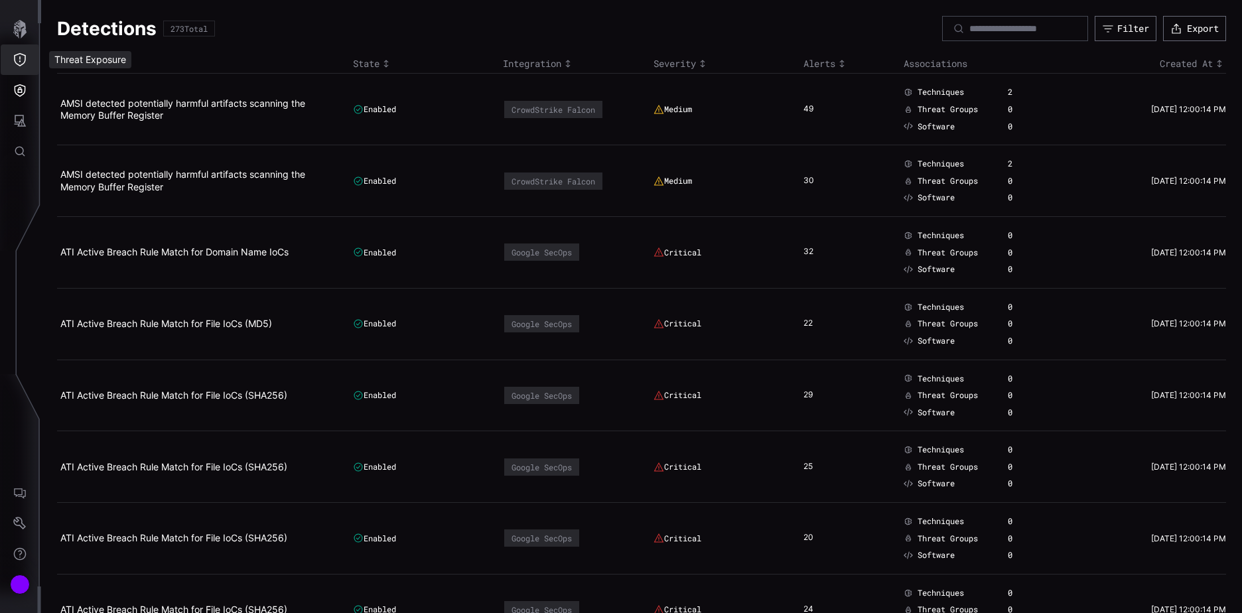
click at [22, 59] on icon "Threat Exposure" at bounding box center [19, 59] width 13 height 13
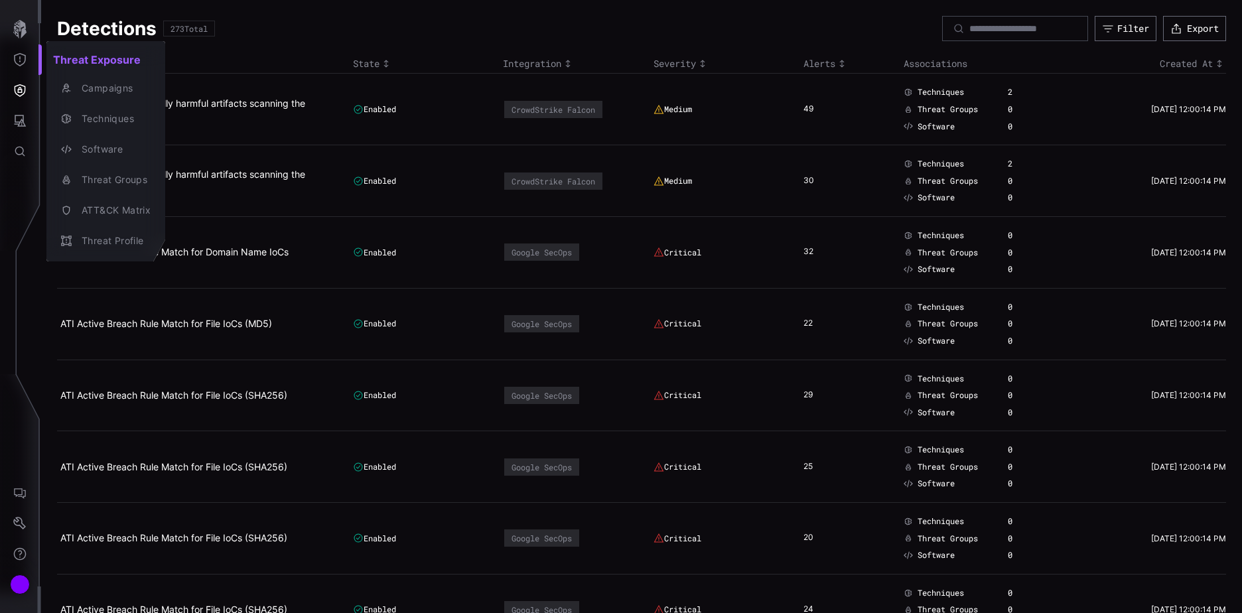
click at [24, 90] on div at bounding box center [621, 306] width 1242 height 613
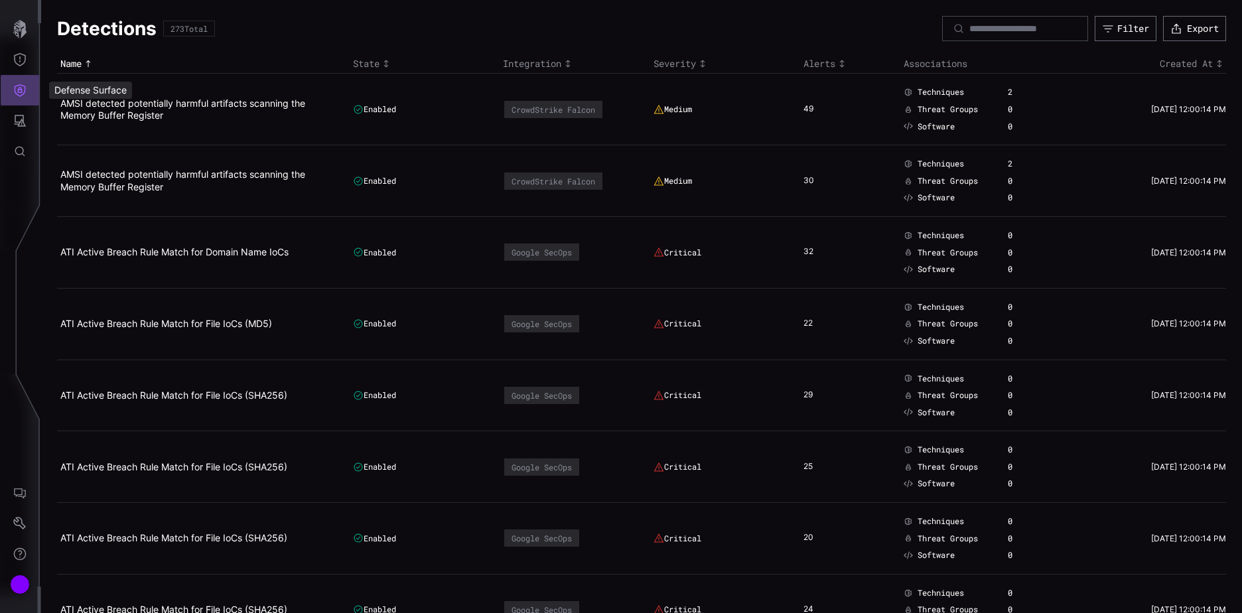
click at [20, 90] on icon "Defense Surface" at bounding box center [19, 90] width 13 height 13
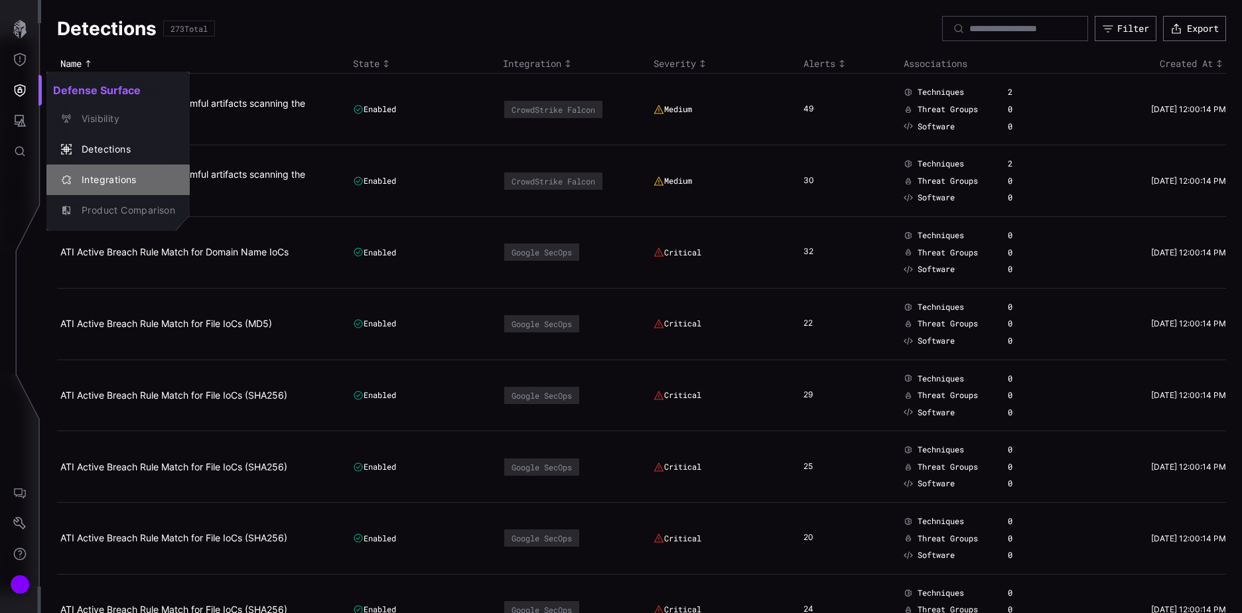
click at [98, 181] on div "Integrations" at bounding box center [125, 180] width 100 height 17
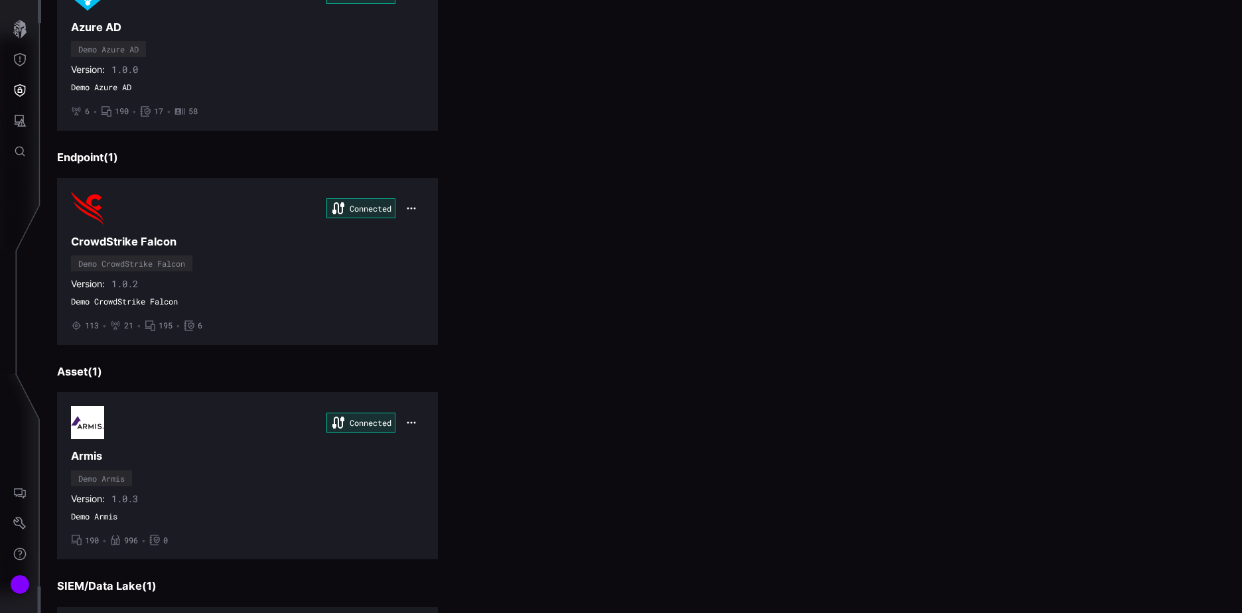
scroll to position [254, 0]
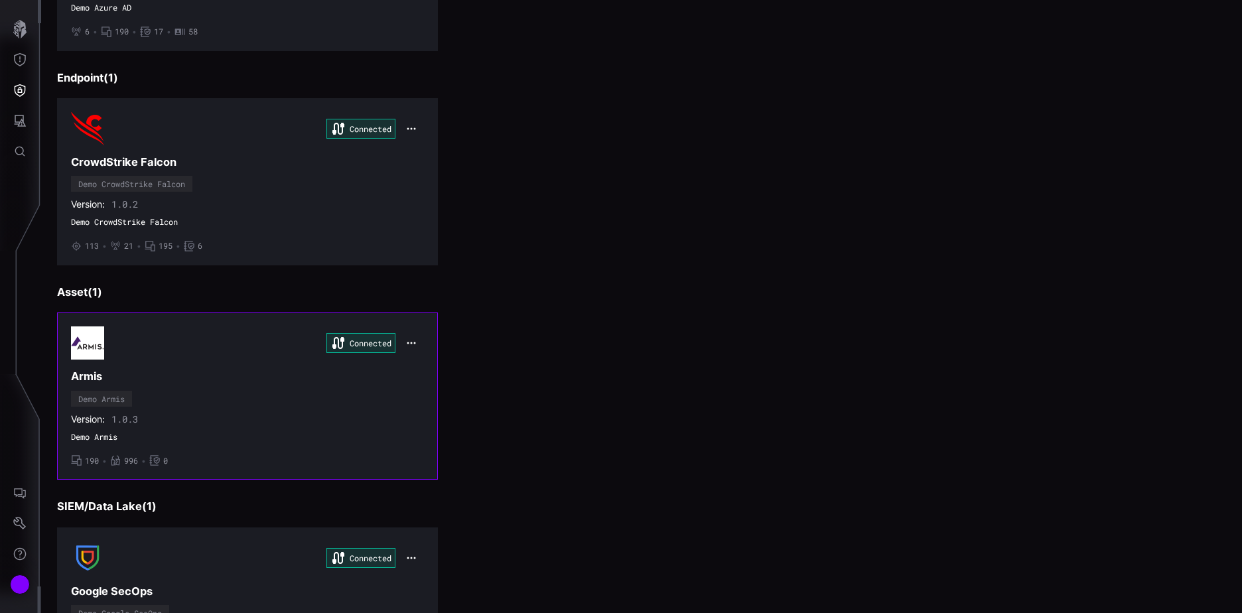
click at [92, 340] on img at bounding box center [87, 343] width 33 height 33
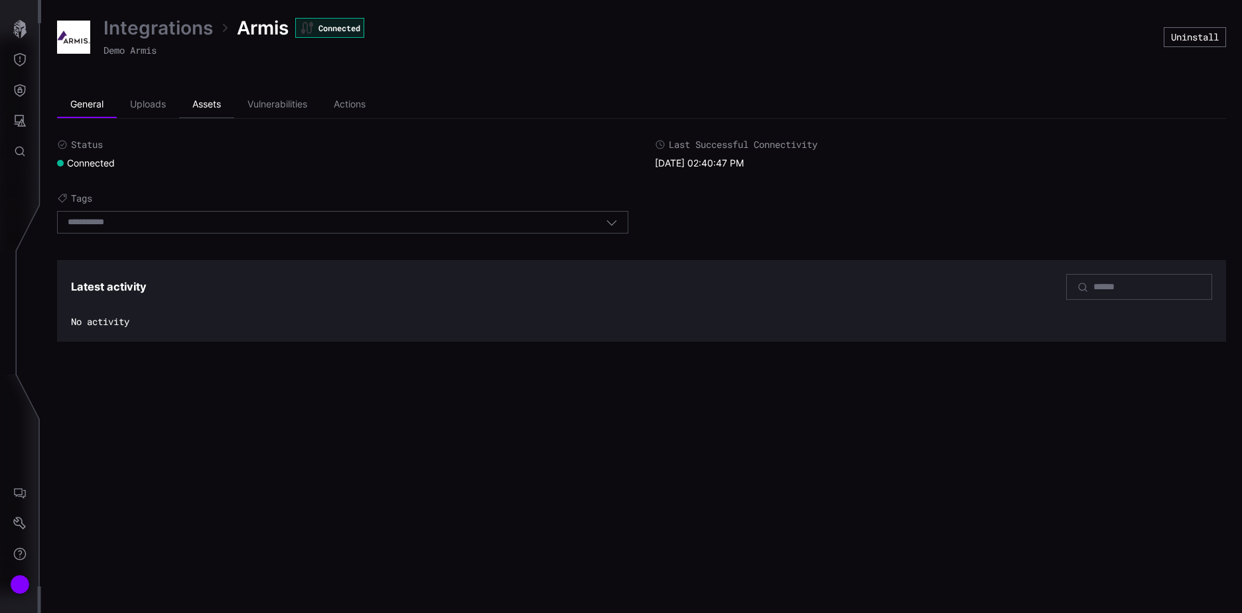
click at [209, 98] on li "Assets" at bounding box center [206, 105] width 55 height 27
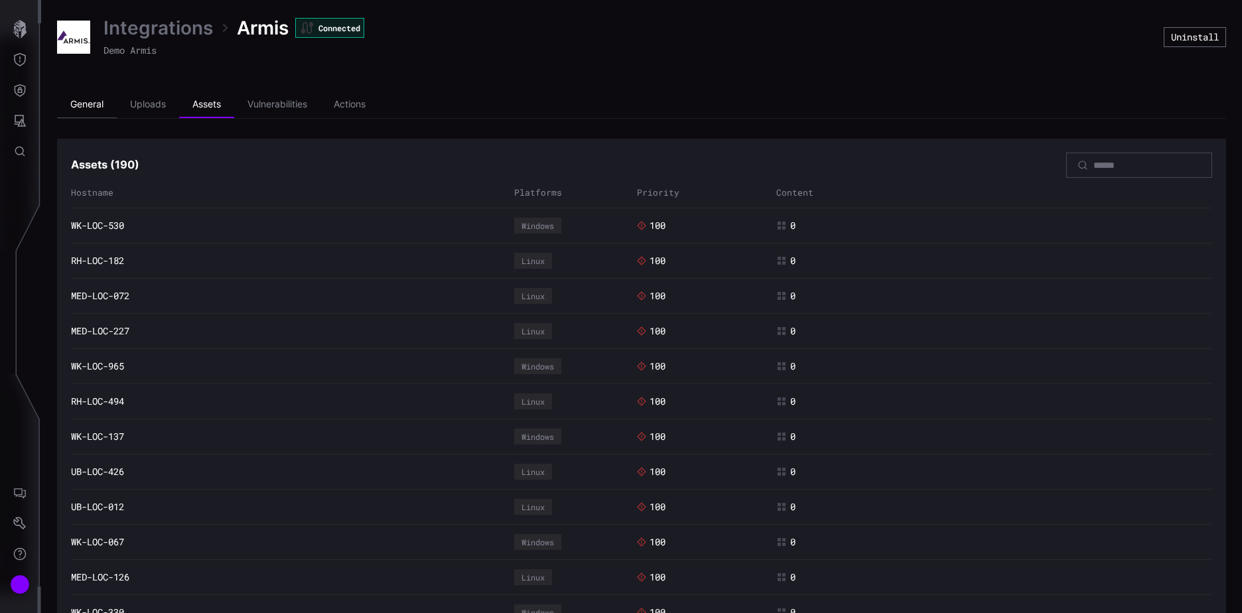
click at [88, 104] on li "General" at bounding box center [87, 105] width 60 height 27
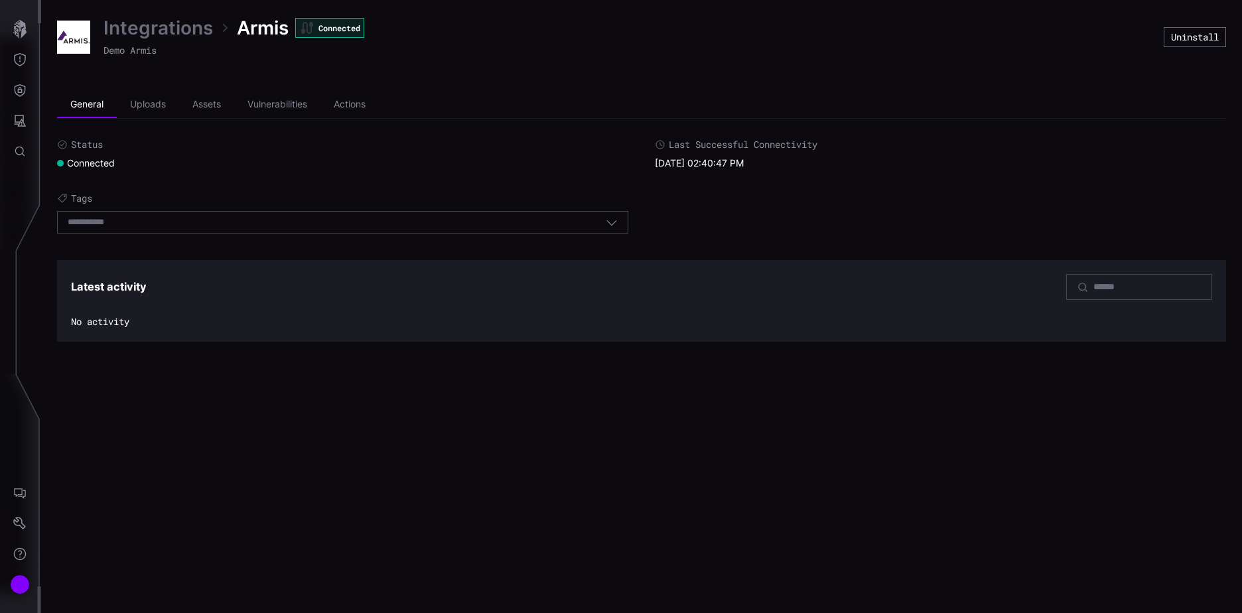
click at [145, 26] on link "Integrations" at bounding box center [158, 28] width 109 height 24
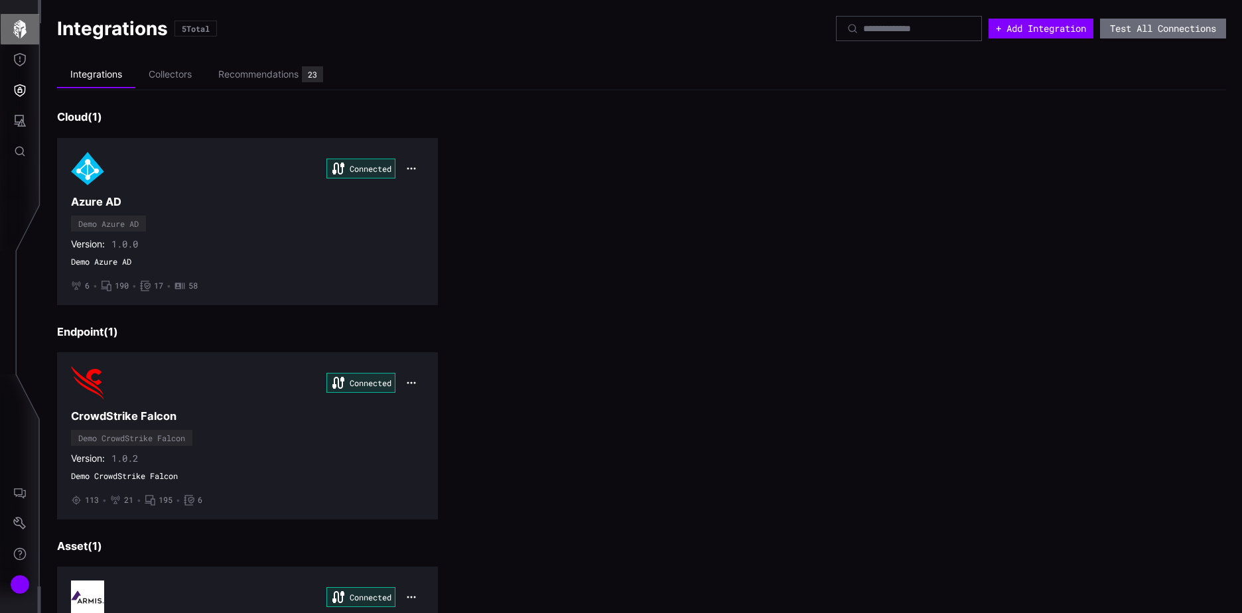
click at [20, 28] on icon "button" at bounding box center [20, 29] width 19 height 19
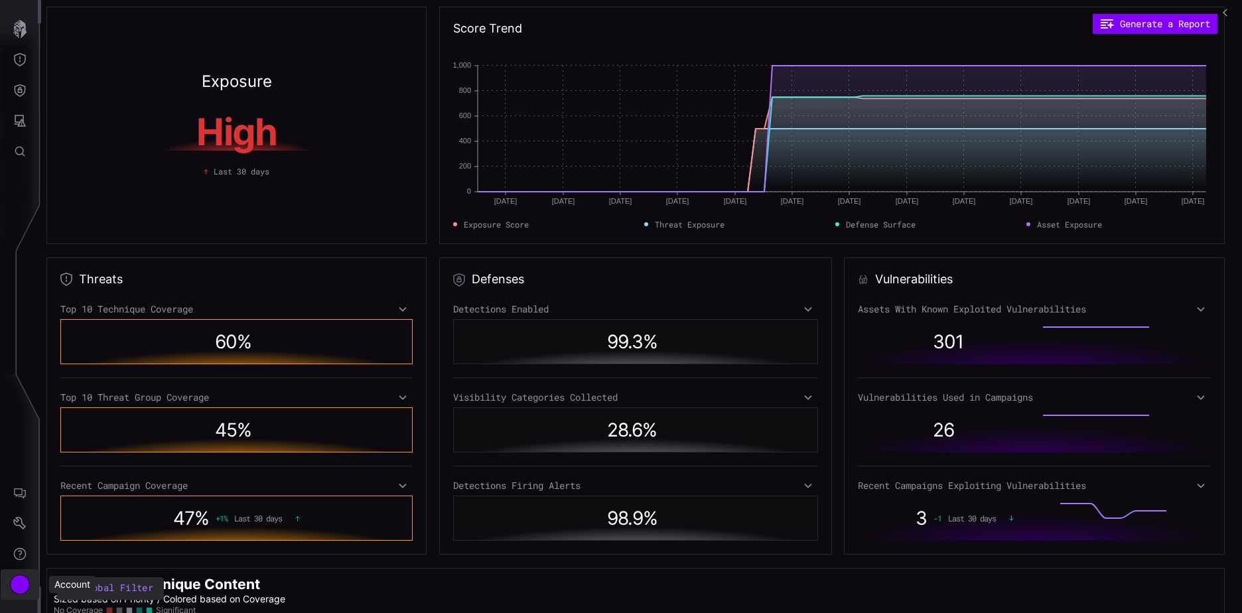
click at [9, 585] on button "Account" at bounding box center [20, 584] width 38 height 31
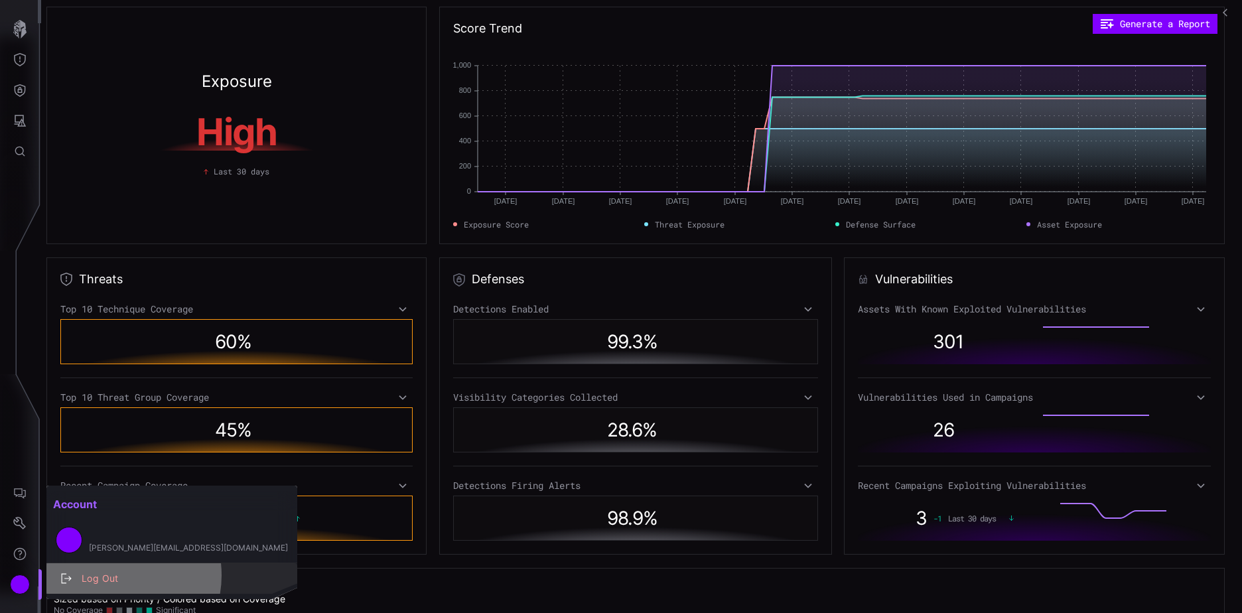
click at [111, 575] on div "Log Out" at bounding box center [179, 579] width 208 height 17
